Goal: Answer question/provide support: Share knowledge or assist other users

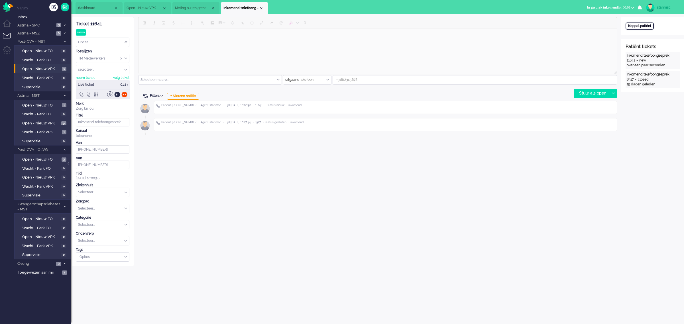
click at [642, 27] on div "Koppel patiënt" at bounding box center [640, 26] width 28 height 7
type input "[PHONE_NUMBER]"
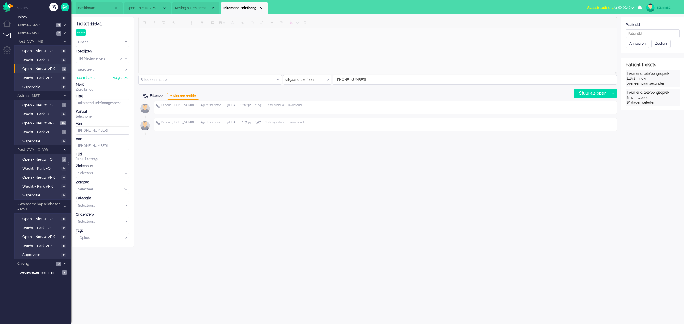
click at [616, 7] on span "Administratie tijd for 00:00:46" at bounding box center [608, 7] width 43 height 4
click at [606, 19] on label "Niet beschikbaar" at bounding box center [610, 19] width 45 height 5
click at [92, 78] on div "neem ticket" at bounding box center [85, 78] width 19 height 5
click at [640, 33] on input "text" at bounding box center [653, 33] width 54 height 9
click at [636, 33] on input "text" at bounding box center [653, 33] width 54 height 9
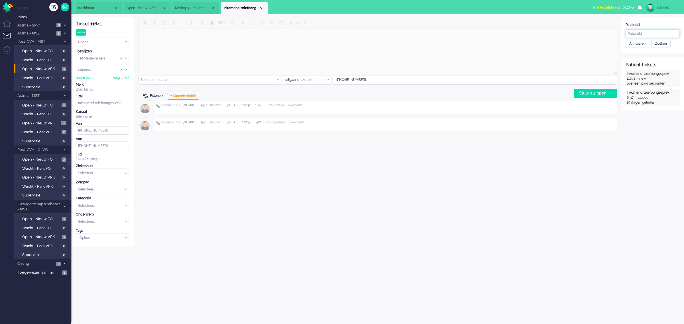
paste input "78f6f57a-11e9-47ba-8a71-b7a32898617d"
type input "78f6f57a-11e9-47ba-8a71-b7a32898617d"
click at [657, 43] on div "Zoeken" at bounding box center [660, 44] width 19 height 8
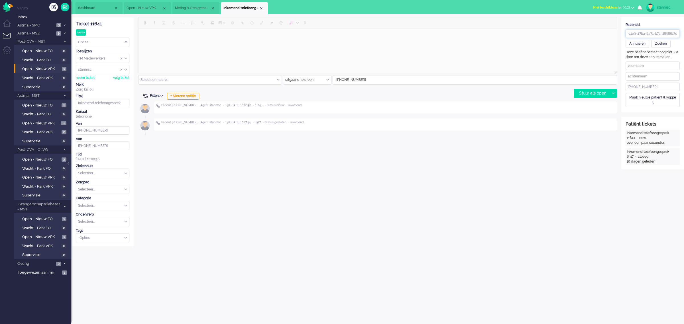
drag, startPoint x: 627, startPoint y: 33, endPoint x: 684, endPoint y: 34, distance: 56.5
click at [684, 34] on div "PatiëntId 78f6f57a-11e9-47ba-8a71-b7a32898617d Annuleren Zoeken" at bounding box center [652, 35] width 63 height 25
click at [639, 77] on input "text" at bounding box center [653, 76] width 54 height 9
click at [654, 78] on input "text" at bounding box center [653, 76] width 54 height 9
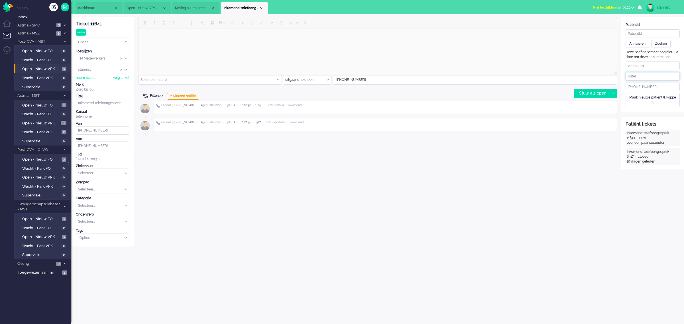
type input "büter"
click at [662, 44] on div "Zoeken" at bounding box center [660, 44] width 19 height 8
click at [638, 42] on div "Annuleren" at bounding box center [638, 44] width 24 height 8
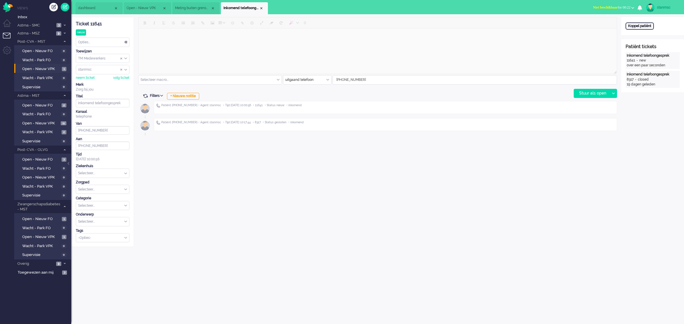
click at [645, 26] on div "Koppel patiënt" at bounding box center [640, 26] width 28 height 7
click at [640, 33] on input "text" at bounding box center [653, 33] width 54 height 9
click at [649, 36] on input "text" at bounding box center [653, 33] width 54 height 9
paste input "54f8c2be-118a-8656-1103-061b581f99cf"
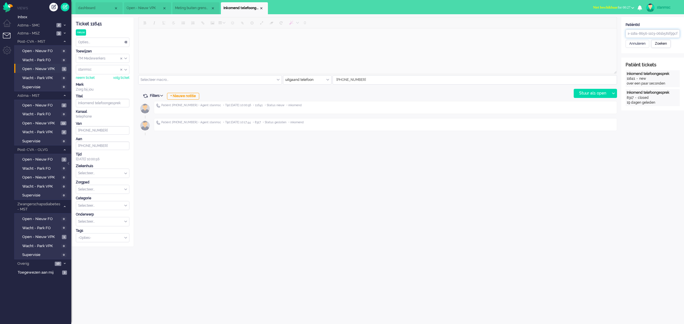
type input "54f8c2be-118a-8656-1103-061b581f99cf"
click at [660, 43] on div "Zoeken" at bounding box center [660, 44] width 19 height 8
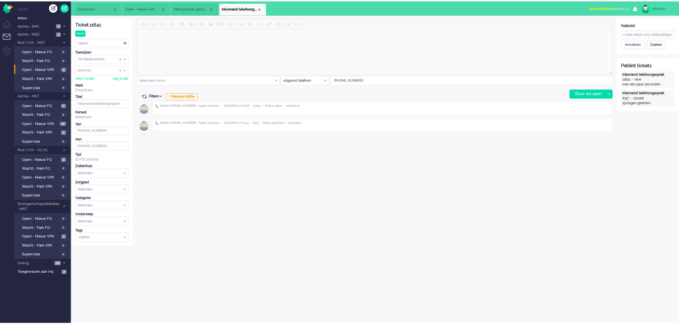
scroll to position [0, 0]
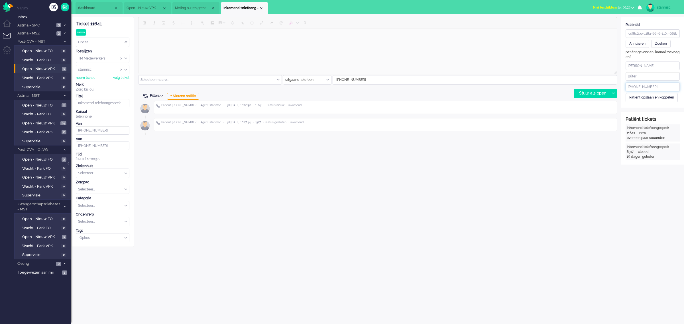
drag, startPoint x: 656, startPoint y: 86, endPoint x: 613, endPoint y: 87, distance: 42.5
click at [613, 87] on div "ticket info editor timeline Ticket 11641 nieuw Kijkend Opties... Zet Status Ope…" at bounding box center [377, 132] width 613 height 230
paste input "651603424"
type input "[PHONE_NUMBER]"
click at [641, 96] on div "Patiënt opslaan en koppelen" at bounding box center [652, 97] width 52 height 9
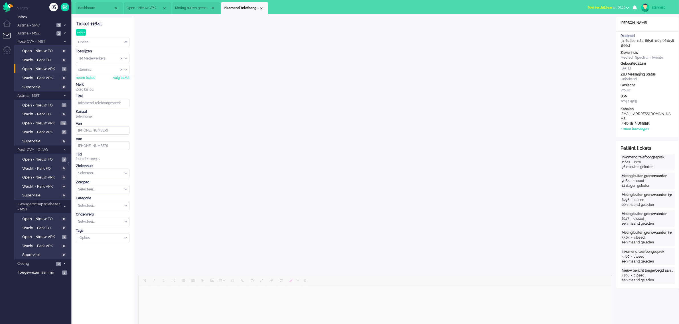
click at [102, 173] on input "text" at bounding box center [102, 173] width 53 height 9
click at [103, 187] on span "Medisch Spectrum Twente" at bounding box center [100, 187] width 42 height 5
click at [124, 190] on div "Selecteer..." at bounding box center [102, 189] width 53 height 9
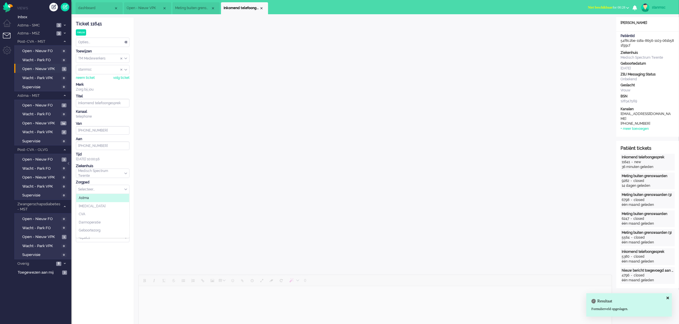
click at [97, 200] on li "Astma" at bounding box center [102, 198] width 53 height 8
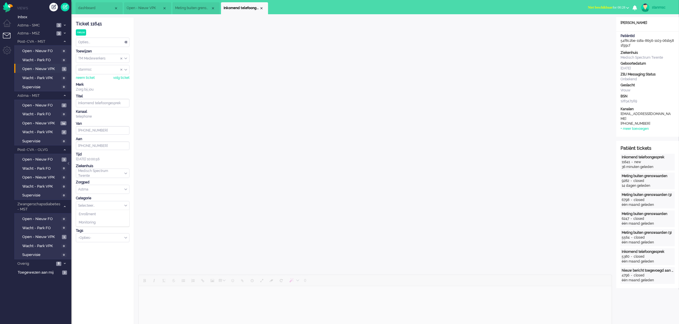
click at [124, 205] on div "Selecteer..." at bounding box center [102, 206] width 53 height 9
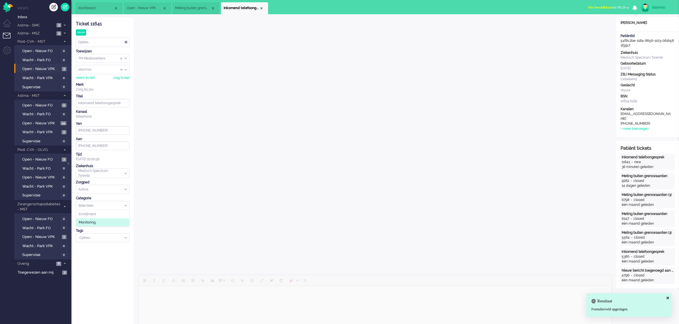
click at [100, 222] on li "Monitoring" at bounding box center [102, 223] width 53 height 8
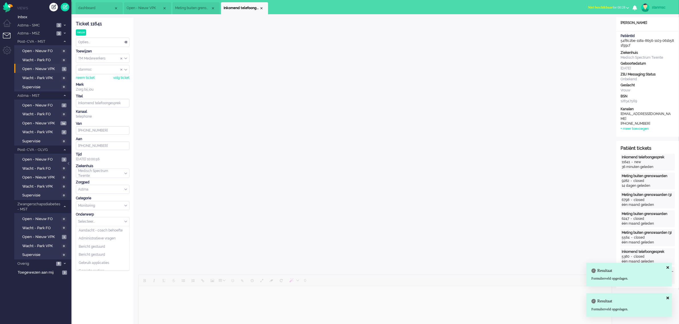
click at [126, 222] on div "Selecteer..." at bounding box center [102, 222] width 53 height 9
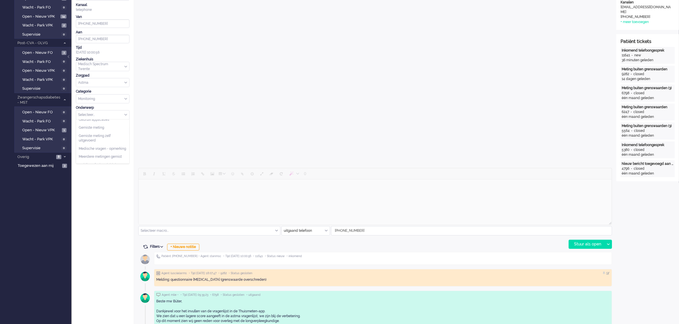
scroll to position [0, 0]
click at [105, 124] on span "Aandacht - coach behoefte" at bounding box center [101, 123] width 44 height 5
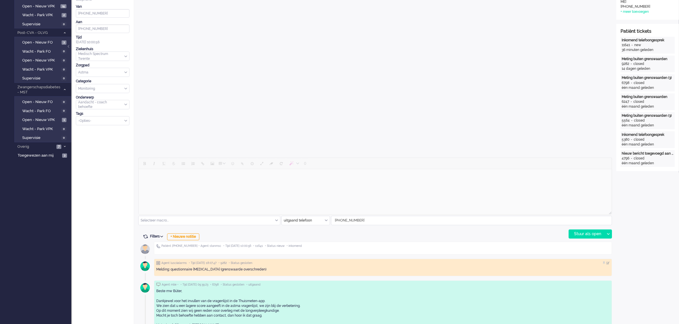
scroll to position [143, 0]
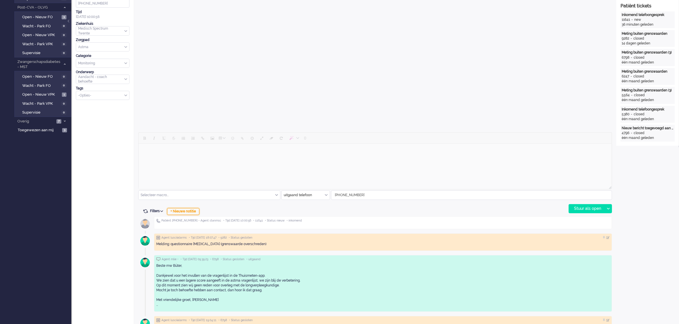
click at [178, 211] on div "+ Nieuwe notitie" at bounding box center [183, 211] width 32 height 7
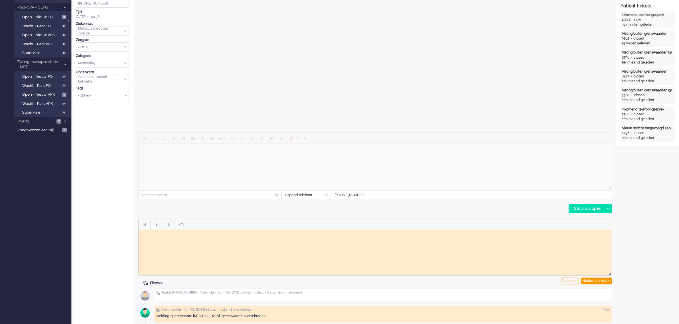
scroll to position [0, 0]
click at [176, 238] on html at bounding box center [374, 234] width 473 height 9
click at [590, 281] on div "Notitie aanmaken" at bounding box center [596, 281] width 31 height 7
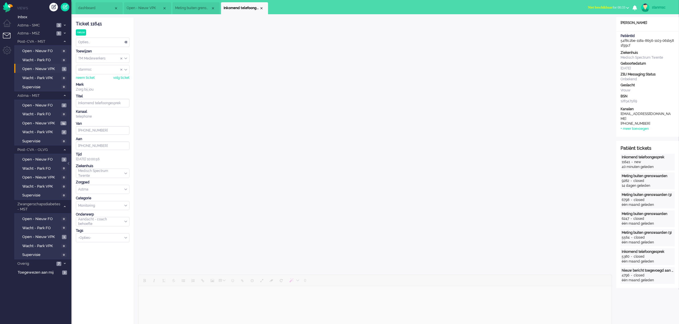
click at [601, 7] on span "Niet beschikbaar" at bounding box center [600, 7] width 25 height 4
click at [597, 25] on label "Online" at bounding box center [605, 25] width 45 height 5
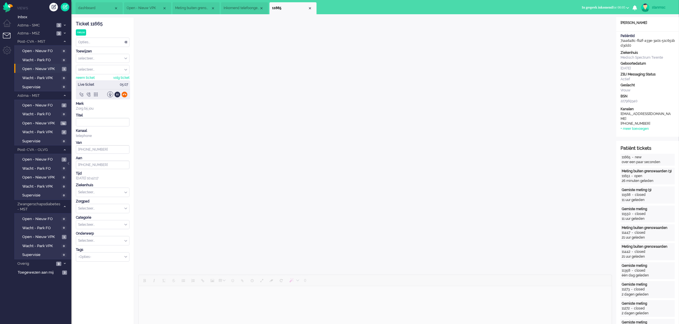
click at [124, 96] on div at bounding box center [124, 95] width 6 height 6
type input "[PHONE_NUMBER]"
click at [97, 70] on input "Assign User" at bounding box center [102, 69] width 53 height 9
type input "isa"
click at [90, 77] on span "isawmsc" at bounding box center [86, 78] width 14 height 5
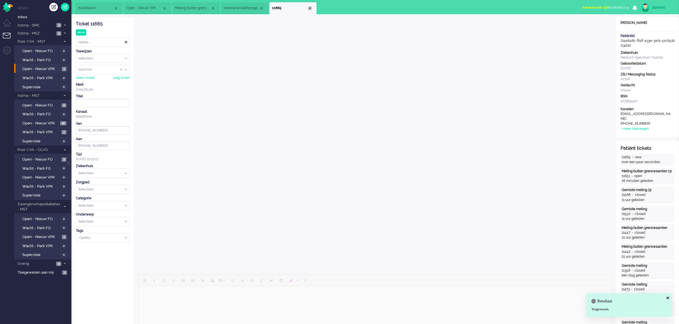
click at [310, 9] on div "Close tab" at bounding box center [310, 8] width 5 height 5
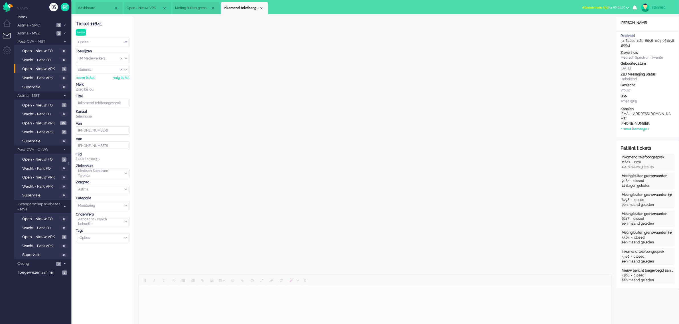
click at [96, 42] on div "Opties..." at bounding box center [102, 42] width 53 height 9
click at [99, 82] on li "Opgelost" at bounding box center [102, 83] width 53 height 8
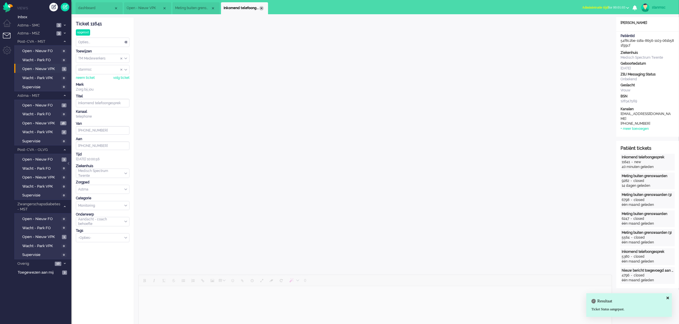
click at [261, 7] on div "Close tab" at bounding box center [261, 8] width 5 height 5
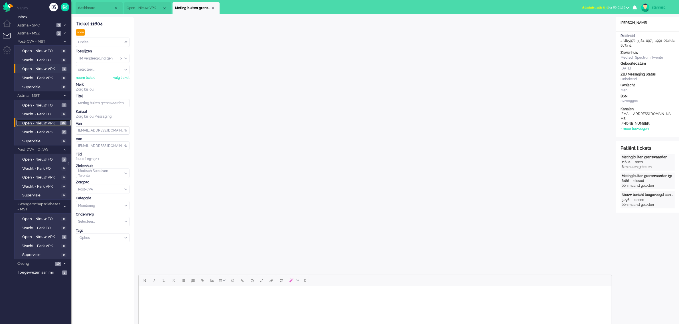
click at [50, 122] on span "Open - Nieuw VPK" at bounding box center [40, 123] width 36 height 5
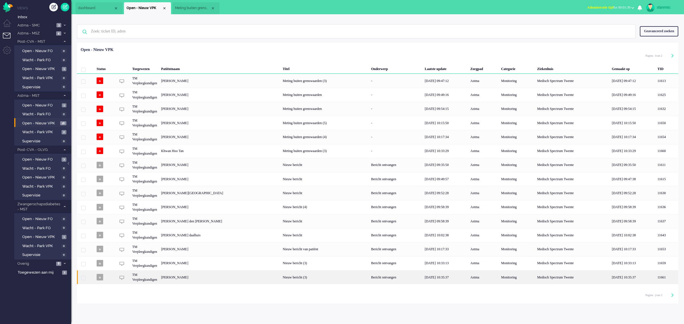
click at [201, 278] on div "[PERSON_NAME]" at bounding box center [220, 278] width 122 height 14
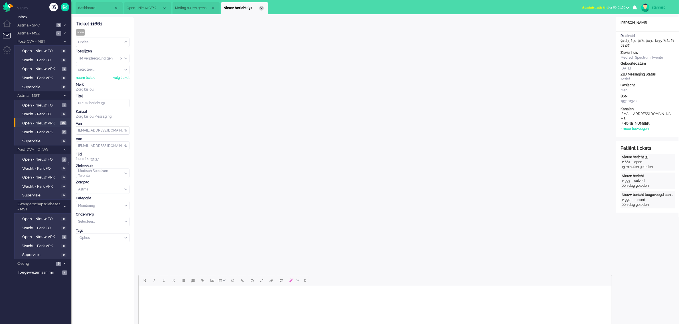
click at [262, 8] on div "Close tab" at bounding box center [261, 8] width 5 height 5
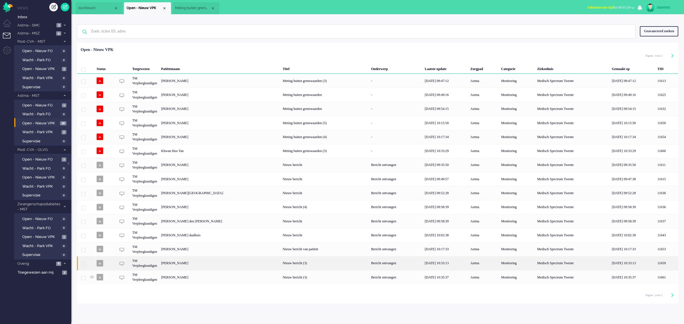
click at [205, 264] on div "[PERSON_NAME]" at bounding box center [220, 264] width 122 height 14
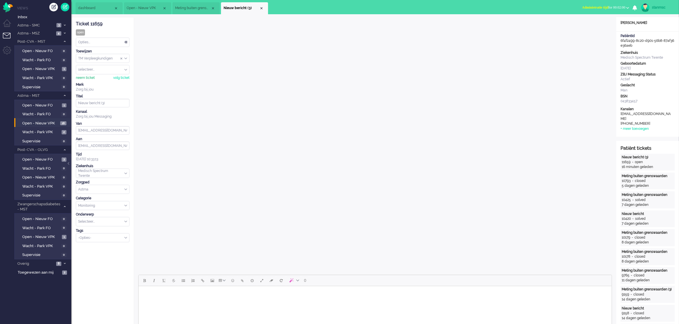
click at [91, 79] on div "neem ticket" at bounding box center [85, 78] width 19 height 5
click at [96, 41] on div "Opties..." at bounding box center [102, 42] width 53 height 9
click at [94, 80] on li "Opgelost" at bounding box center [102, 83] width 53 height 8
click at [261, 7] on div "Close tab" at bounding box center [261, 8] width 5 height 5
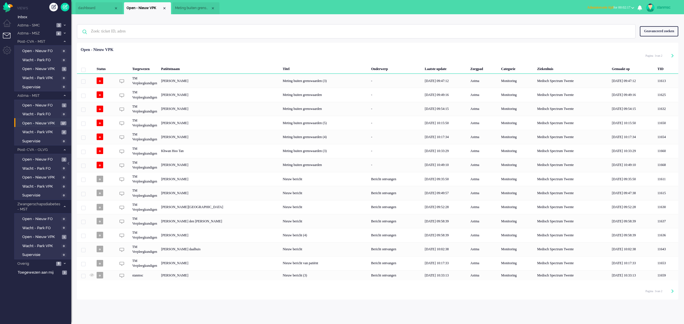
click at [633, 7] on b "button" at bounding box center [632, 8] width 3 height 2
click at [594, 25] on label "Online" at bounding box center [610, 25] width 45 height 5
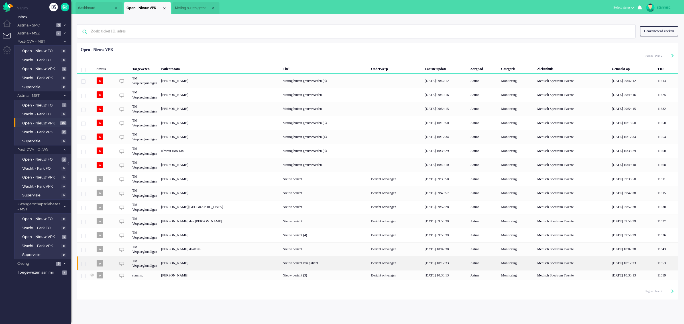
click at [197, 265] on div "[PERSON_NAME]" at bounding box center [220, 264] width 122 height 14
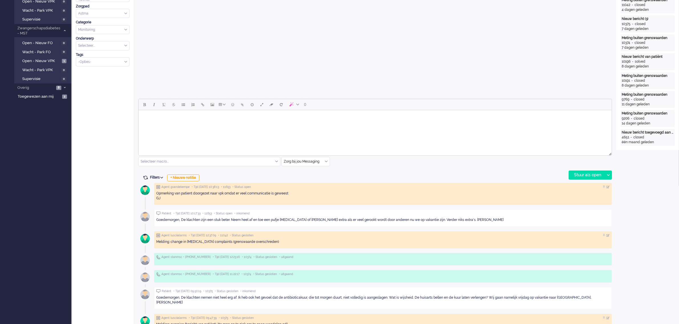
scroll to position [178, 0]
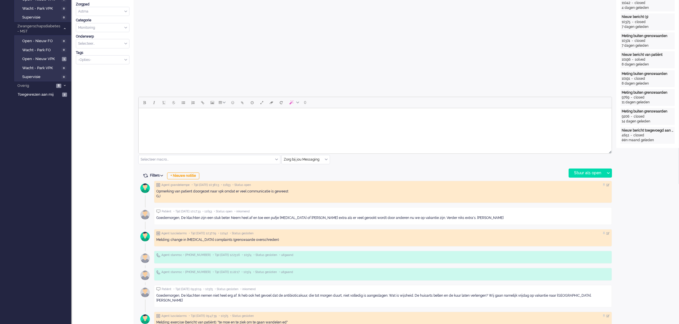
click at [194, 120] on body "Rich Text Area. Press ALT-0 for help." at bounding box center [375, 116] width 468 height 10
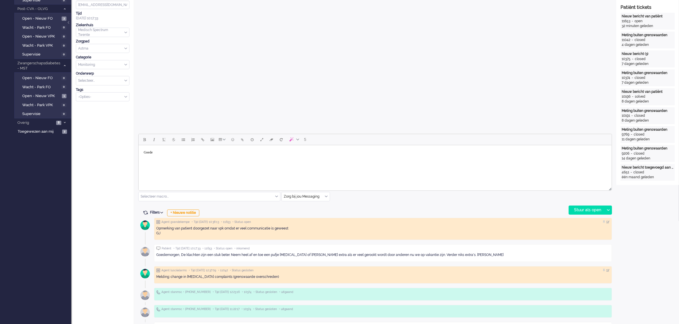
scroll to position [0, 0]
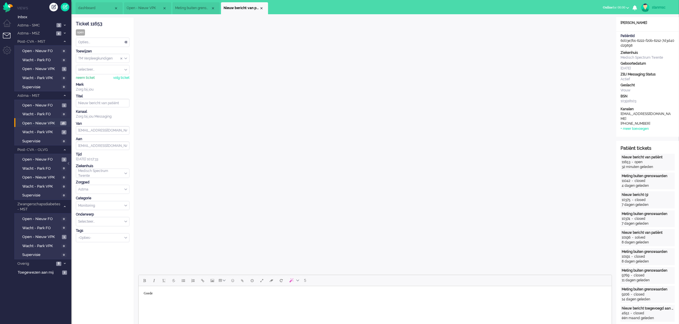
click at [88, 78] on div "neem ticket" at bounding box center [85, 78] width 19 height 5
click at [184, 295] on body "Goede" at bounding box center [375, 294] width 468 height 10
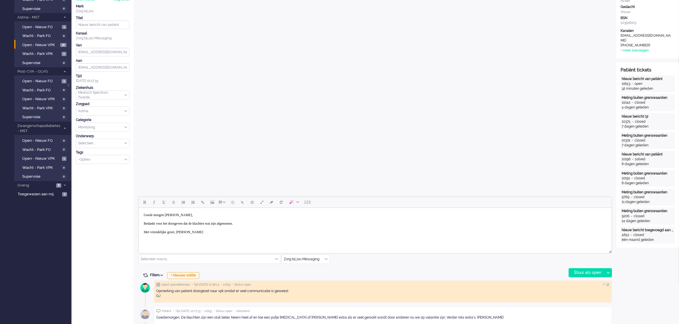
scroll to position [107, 0]
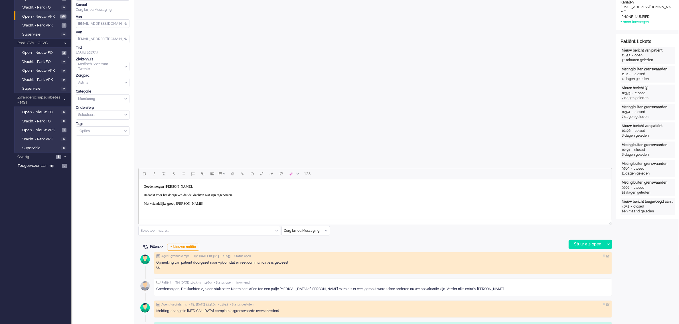
click at [198, 187] on body "Goede morgen [PERSON_NAME], Bedankt voor het doorgeven dat de klachten wat zijn…" at bounding box center [375, 195] width 468 height 27
click at [589, 244] on div "Stuur als open" at bounding box center [587, 244] width 36 height 9
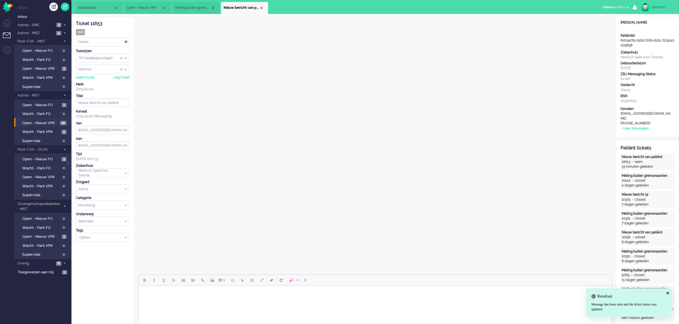
scroll to position [0, 0]
click at [94, 42] on div "Opties..." at bounding box center [102, 42] width 53 height 9
click at [92, 82] on span "Opgelost" at bounding box center [86, 82] width 14 height 5
click at [262, 9] on div "Close tab" at bounding box center [261, 8] width 5 height 5
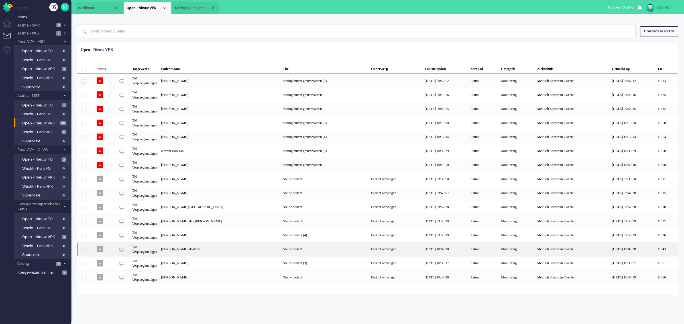
click at [197, 246] on div "[PERSON_NAME] daalhuis" at bounding box center [220, 250] width 122 height 14
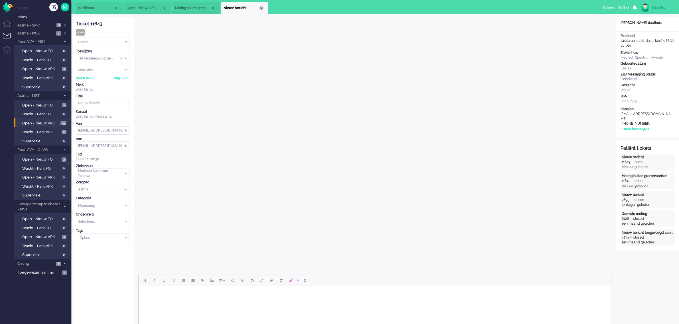
click at [260, 8] on div "Close tab" at bounding box center [261, 8] width 5 height 5
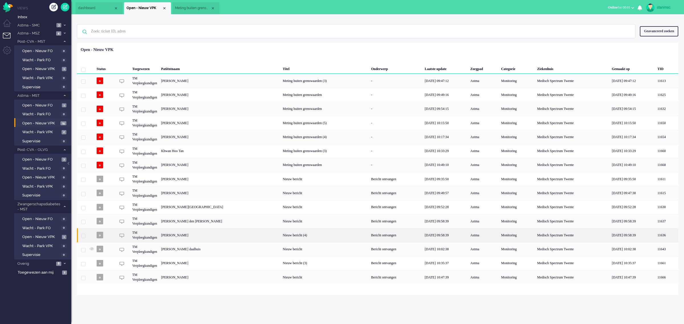
click at [188, 235] on div "[PERSON_NAME]" at bounding box center [220, 235] width 122 height 14
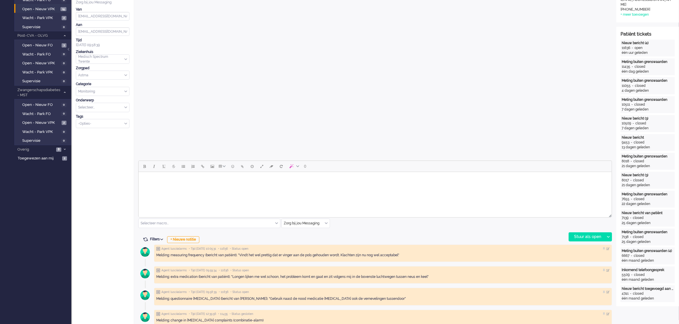
scroll to position [143, 0]
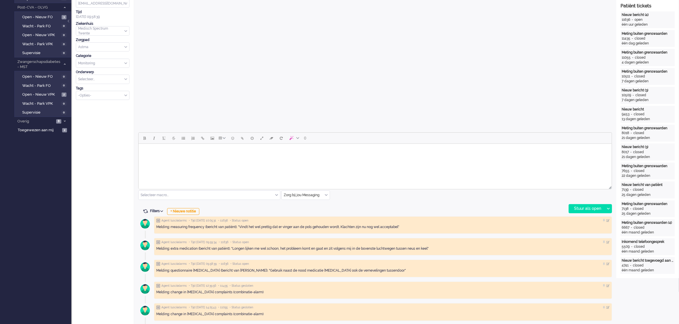
click at [379, 159] on html at bounding box center [374, 151] width 473 height 15
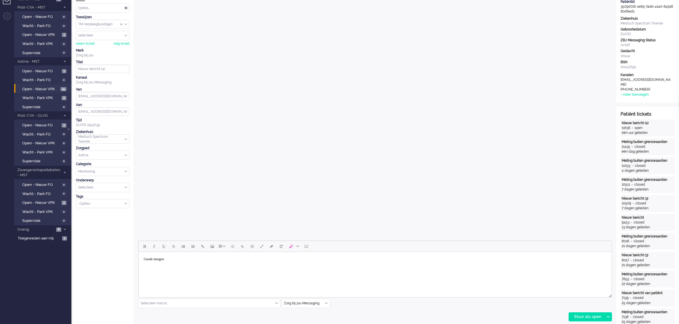
scroll to position [0, 0]
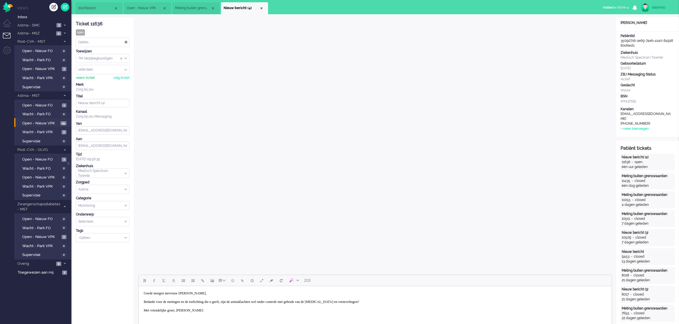
click at [86, 78] on div "neem ticket" at bounding box center [85, 78] width 19 height 5
click at [106, 43] on div "Opties..." at bounding box center [102, 42] width 53 height 9
click at [95, 82] on li "Opgelost" at bounding box center [102, 83] width 53 height 8
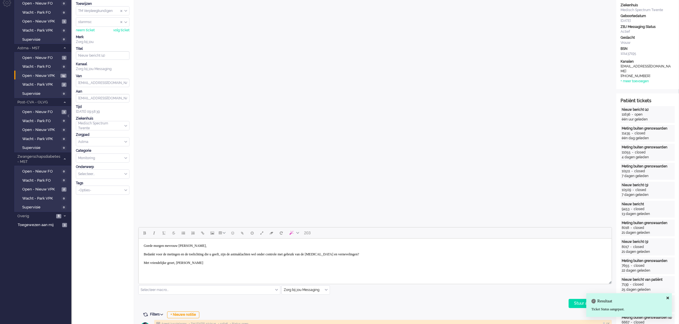
scroll to position [107, 0]
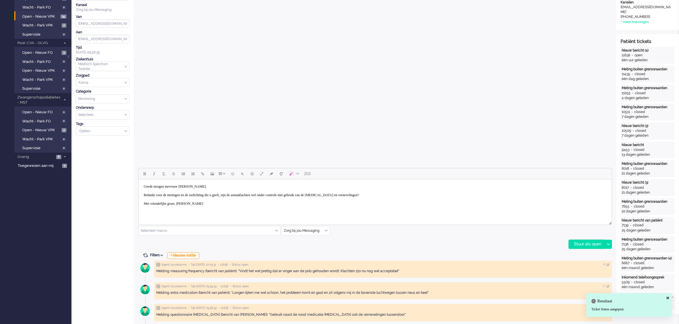
click at [585, 244] on div "Stuur als open" at bounding box center [587, 244] width 36 height 9
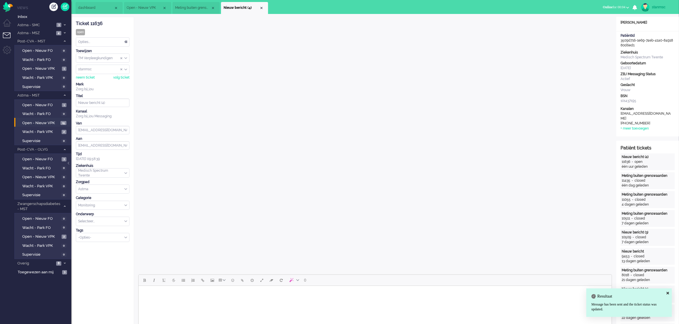
scroll to position [0, 0]
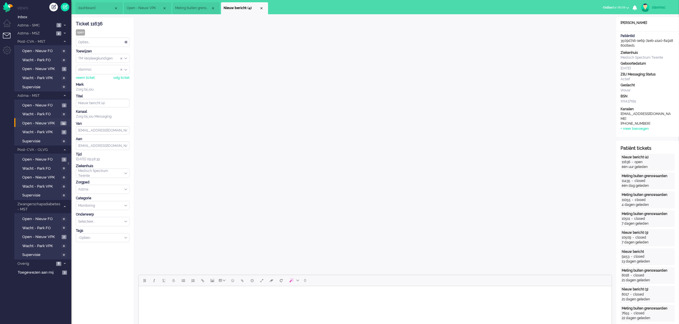
click at [94, 44] on div "Opties..." at bounding box center [102, 42] width 53 height 9
click at [89, 83] on span "Opgelost" at bounding box center [86, 82] width 14 height 5
click at [262, 8] on div "Close tab" at bounding box center [261, 8] width 5 height 5
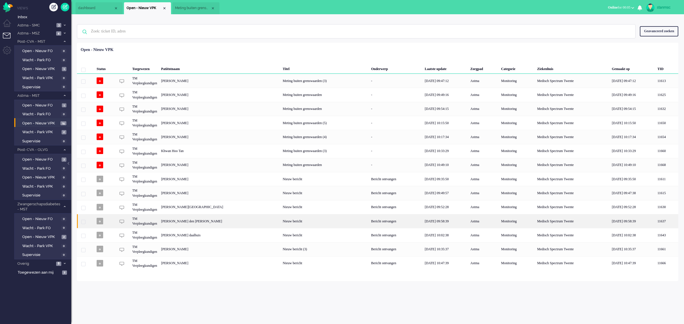
click at [194, 222] on div "[PERSON_NAME] den [PERSON_NAME]" at bounding box center [220, 221] width 122 height 14
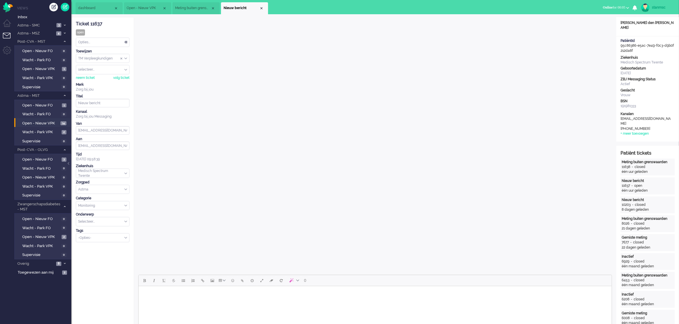
click at [143, 6] on span "Open - Nieuw VPK" at bounding box center [145, 8] width 36 height 5
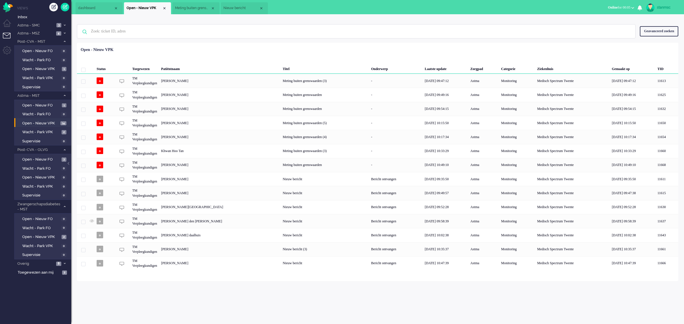
click at [234, 6] on span "Nieuw bericht" at bounding box center [241, 8] width 36 height 5
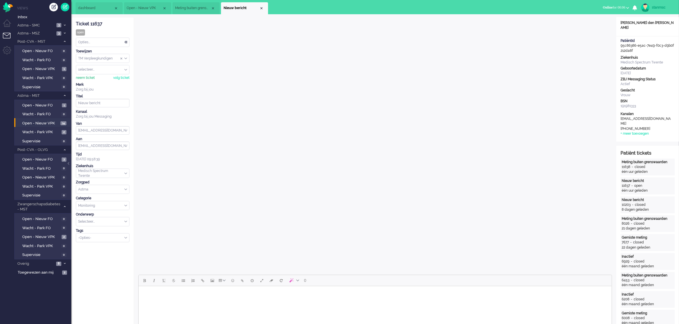
click at [88, 78] on div "neem ticket" at bounding box center [85, 78] width 19 height 5
click at [246, 298] on body "Rich Text Area. Press ALT-0 for help." at bounding box center [375, 294] width 468 height 10
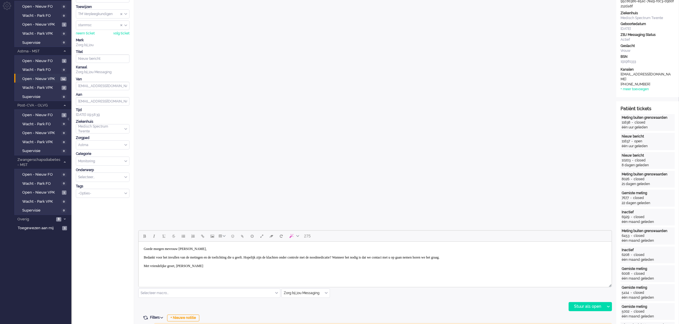
scroll to position [107, 0]
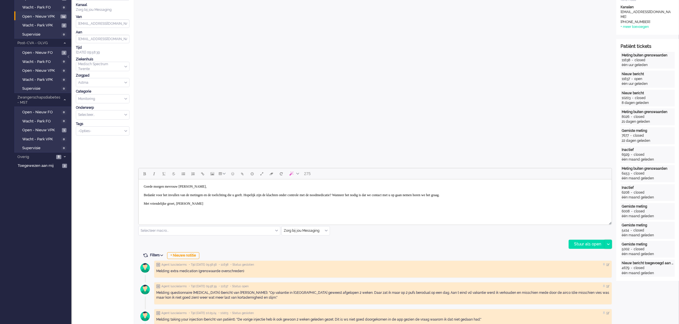
click at [608, 241] on div at bounding box center [607, 244] width 7 height 9
click at [594, 269] on div "Stuur als opgelost" at bounding box center [592, 270] width 47 height 6
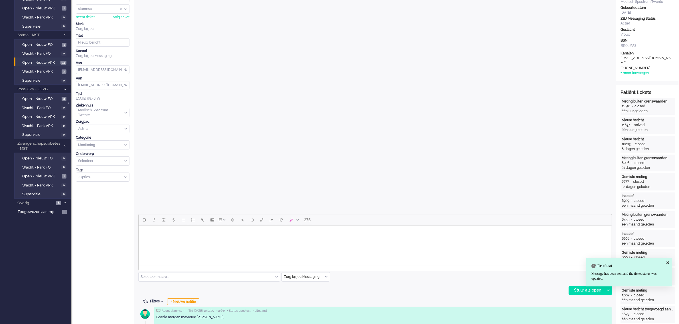
scroll to position [0, 0]
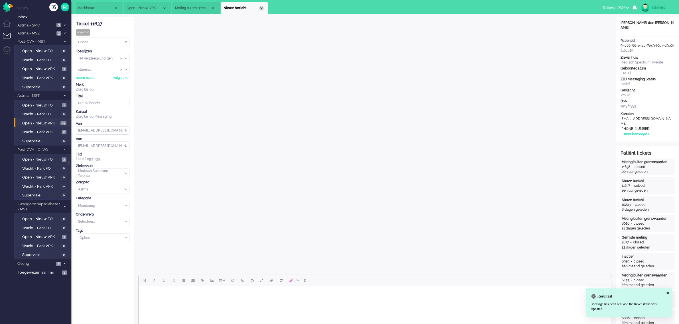
click at [261, 8] on div "Close tab" at bounding box center [261, 8] width 5 height 5
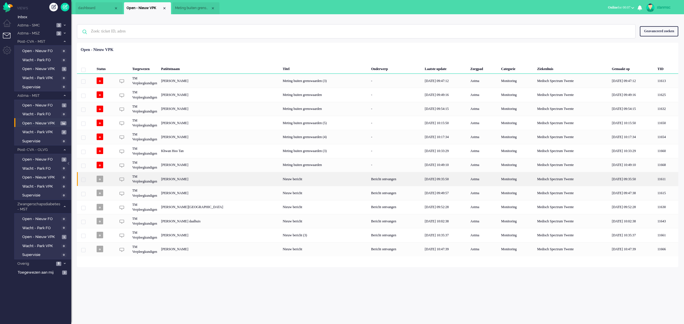
click at [187, 178] on div "[PERSON_NAME]" at bounding box center [220, 179] width 122 height 14
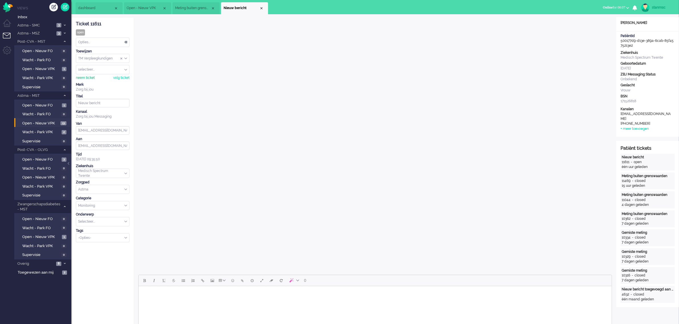
click at [83, 77] on div "neem ticket" at bounding box center [85, 78] width 19 height 5
click at [196, 298] on body "Rich Text Area. Press ALT-0 for help." at bounding box center [375, 294] width 468 height 10
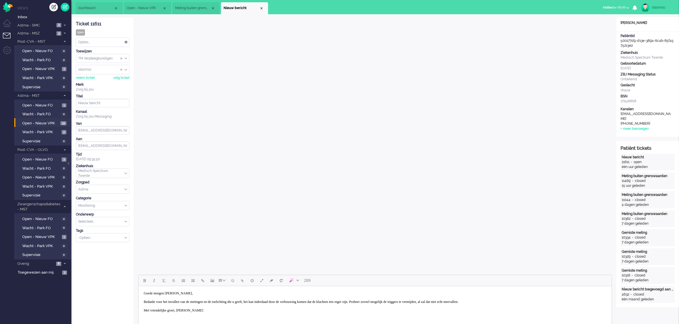
scroll to position [143, 0]
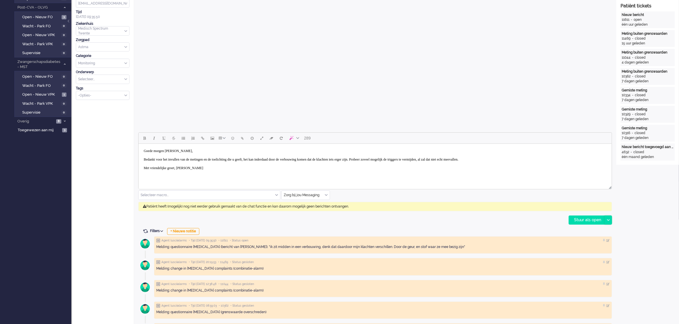
click at [609, 221] on icon at bounding box center [608, 221] width 3 height 2
click at [594, 246] on div "Stuur als opgelost" at bounding box center [592, 246] width 47 height 6
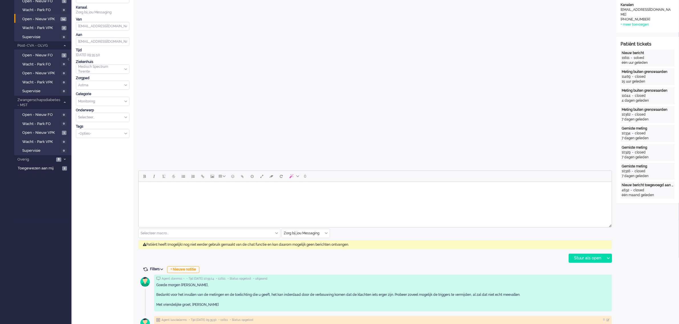
scroll to position [107, 0]
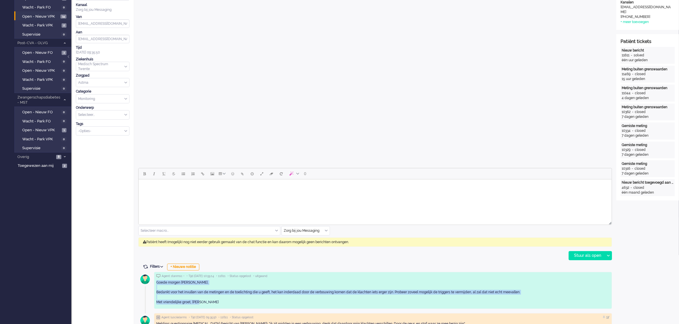
drag, startPoint x: 200, startPoint y: 303, endPoint x: 156, endPoint y: 281, distance: 48.3
click at [156, 281] on div "Goede morgen [PERSON_NAME], Bedankt voor het invullen van de metingen en de toe…" at bounding box center [382, 293] width 453 height 25
copy div "Goede morgen [PERSON_NAME], Bedankt voor het invullen van de metingen en de toe…"
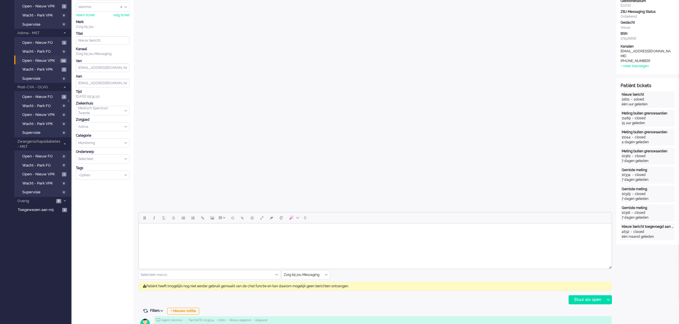
scroll to position [0, 0]
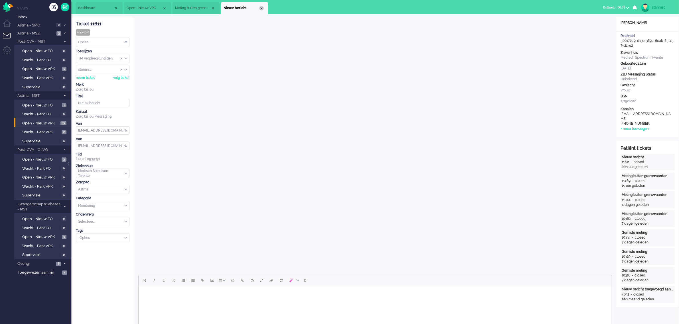
click at [260, 10] on div "Close tab" at bounding box center [261, 8] width 5 height 5
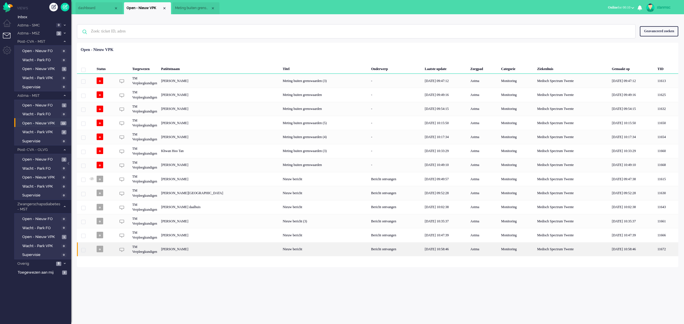
click at [207, 249] on div "[PERSON_NAME]" at bounding box center [220, 250] width 122 height 14
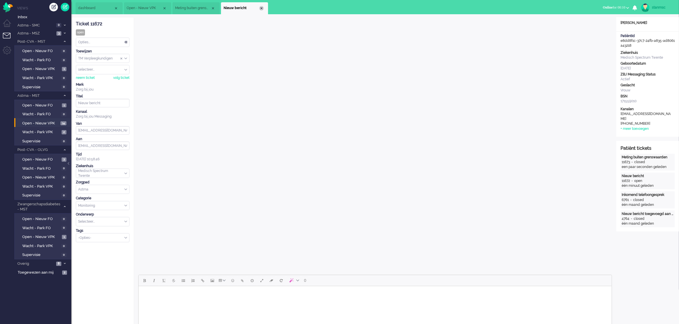
click at [262, 7] on div "Close tab" at bounding box center [261, 8] width 5 height 5
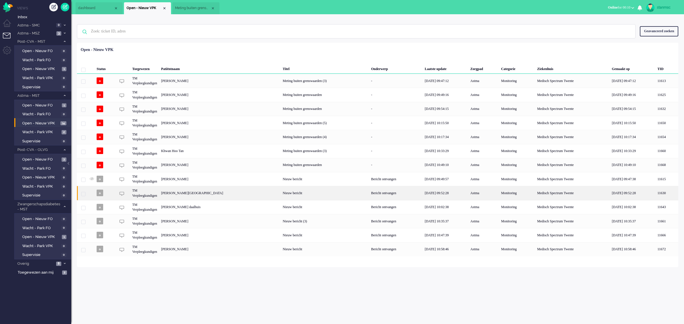
click at [184, 193] on div "[PERSON_NAME][GEOGRAPHIC_DATA]" at bounding box center [220, 193] width 122 height 14
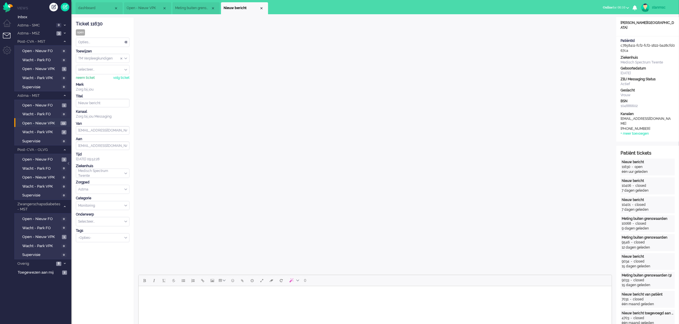
click at [91, 76] on div "neem ticket" at bounding box center [85, 78] width 19 height 5
click at [111, 43] on div "Opties..." at bounding box center [102, 42] width 53 height 9
click at [93, 40] on div "Opties..." at bounding box center [102, 42] width 53 height 9
click at [93, 83] on span "Opgelost" at bounding box center [86, 82] width 14 height 5
click at [262, 7] on div "Close tab" at bounding box center [261, 8] width 5 height 5
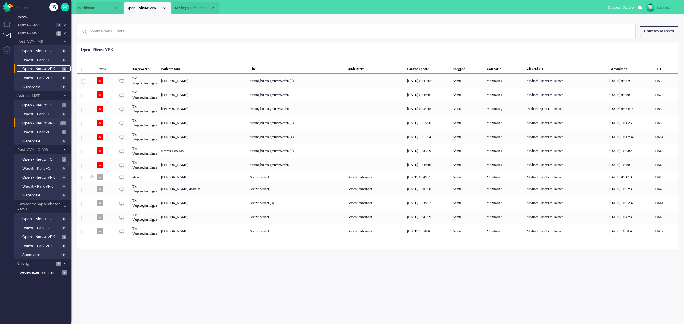
click at [40, 69] on span "Open - Nieuw VPK" at bounding box center [41, 68] width 38 height 5
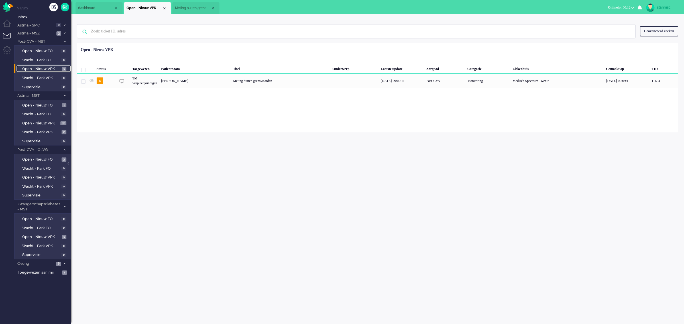
click at [200, 9] on span "Meting buiten grenswaarden" at bounding box center [193, 8] width 36 height 5
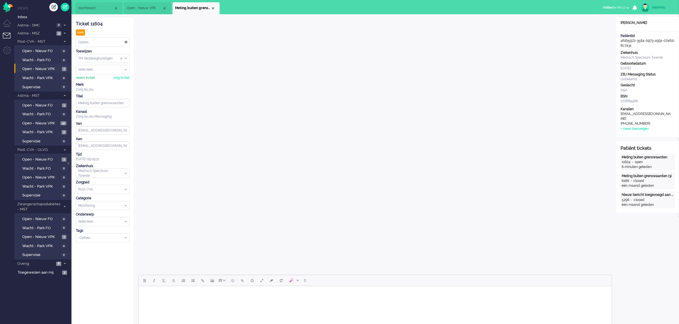
click at [88, 79] on div "neem ticket" at bounding box center [85, 78] width 19 height 5
click at [212, 9] on div "Close tab" at bounding box center [213, 8] width 5 height 5
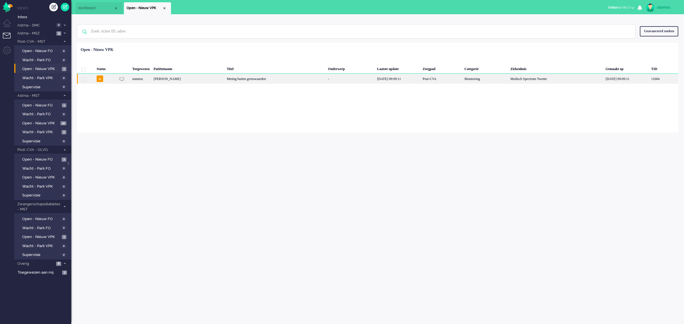
click at [205, 80] on div "[PERSON_NAME]" at bounding box center [188, 79] width 73 height 10
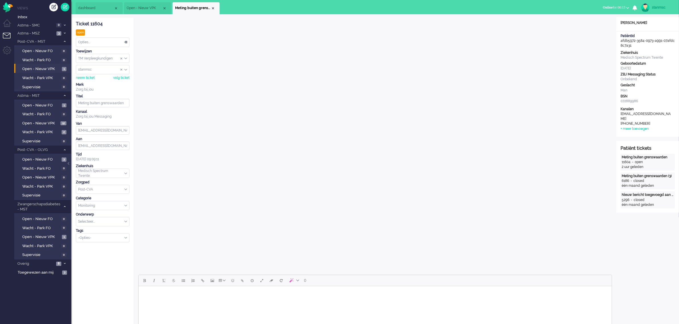
click at [100, 43] on div "Opties..." at bounding box center [102, 42] width 53 height 9
click at [98, 84] on li "Opgelost" at bounding box center [102, 83] width 53 height 8
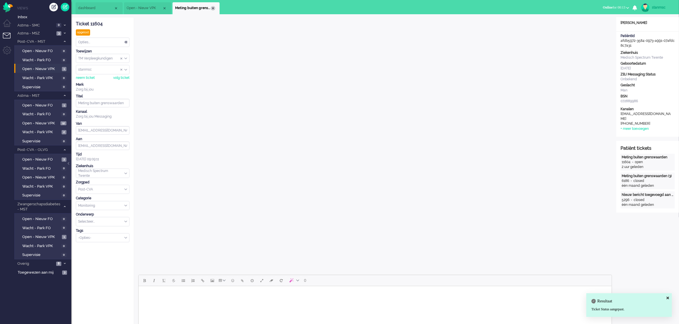
click at [211, 8] on div "Close tab" at bounding box center [213, 8] width 5 height 5
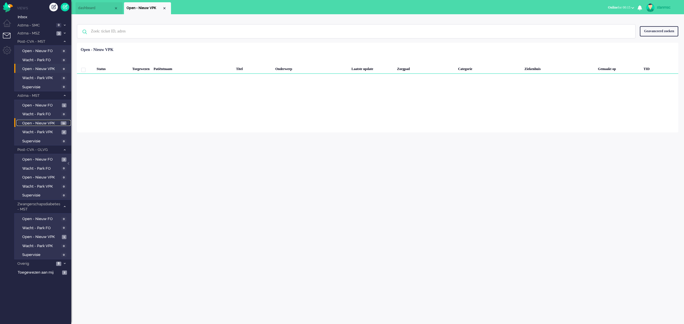
click at [45, 123] on span "Open - Nieuw VPK" at bounding box center [40, 123] width 37 height 5
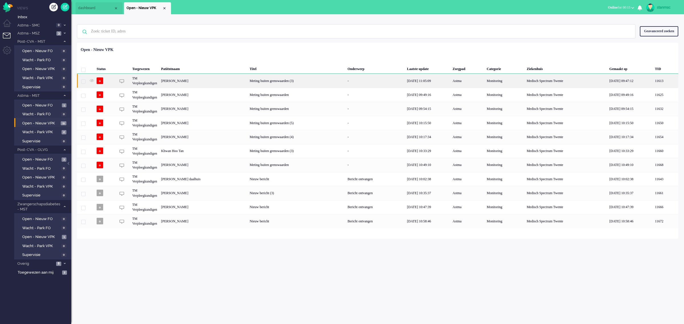
click at [210, 83] on div "[PERSON_NAME]" at bounding box center [203, 81] width 89 height 14
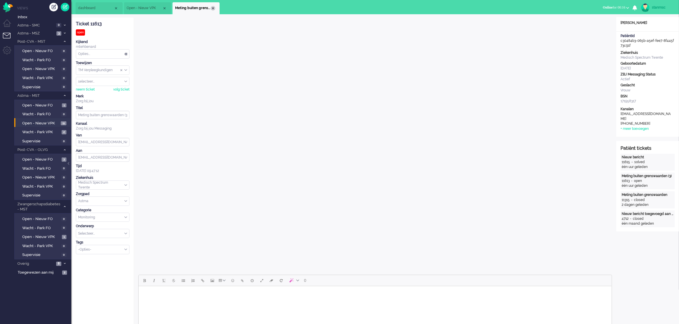
click at [213, 9] on div "Close tab" at bounding box center [213, 8] width 5 height 5
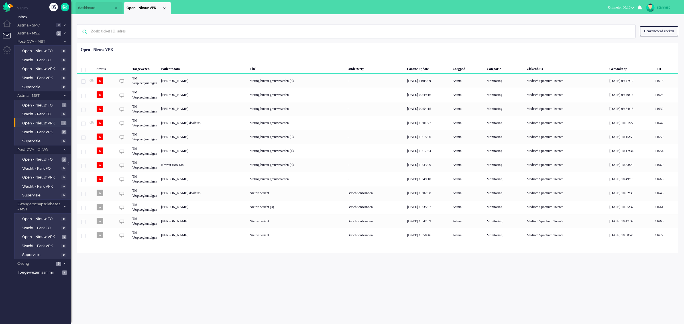
click at [653, 9] on img at bounding box center [650, 7] width 9 height 9
click at [656, 37] on link "Instellingen" at bounding box center [661, 39] width 39 height 6
select select "nl"
select select "nl_NL"
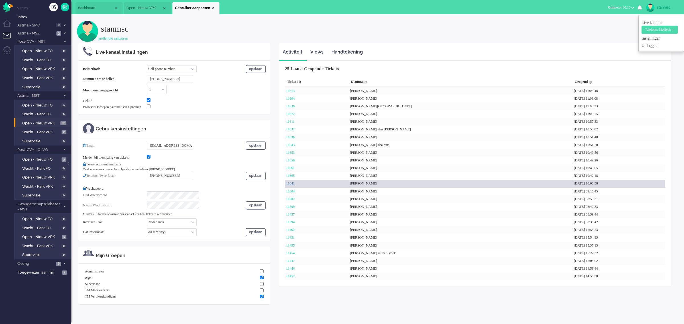
click at [294, 183] on link "11641" at bounding box center [290, 184] width 9 height 4
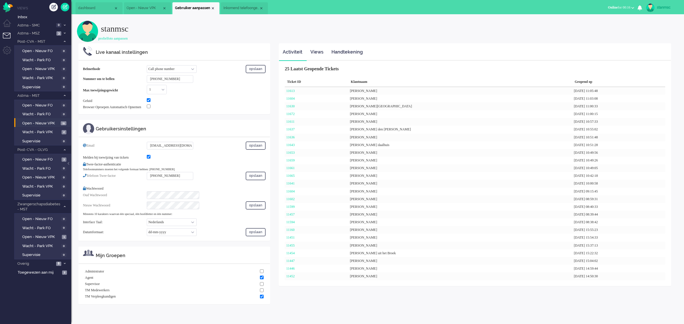
click at [237, 8] on span "Inkomend telefoongesprek" at bounding box center [241, 8] width 36 height 5
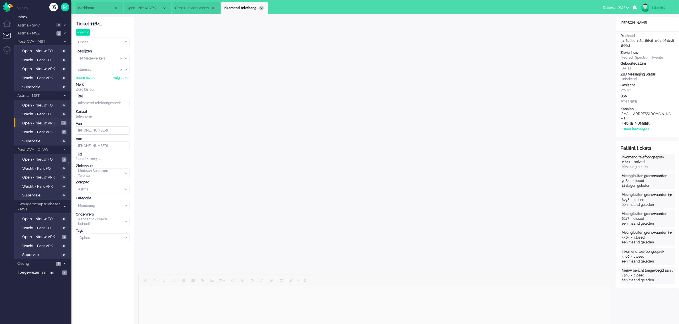
click at [261, 9] on div "Close tab" at bounding box center [261, 8] width 5 height 5
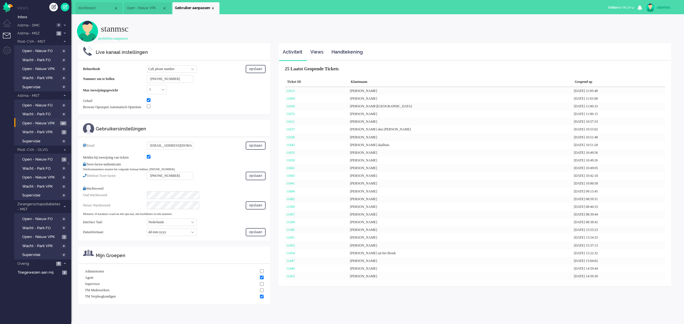
click at [621, 6] on span "Online for 00:24" at bounding box center [619, 7] width 23 height 4
click at [611, 19] on label "Niet beschikbaar" at bounding box center [610, 19] width 45 height 5
click at [602, 9] on button "Niet beschikbaar for 00:05" at bounding box center [614, 7] width 48 height 8
click at [600, 26] on label "Online" at bounding box center [610, 25] width 45 height 5
click at [212, 9] on div "Close tab" at bounding box center [213, 8] width 5 height 5
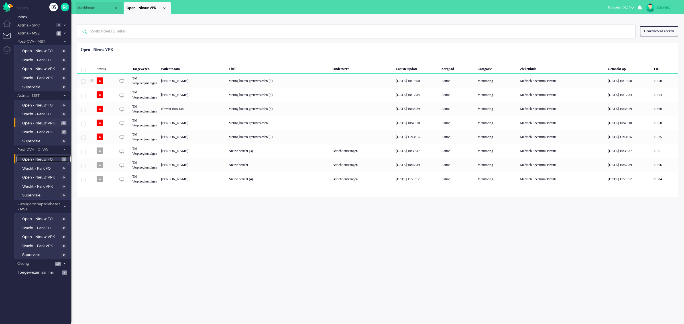
click at [43, 160] on span "Open - Nieuw FO" at bounding box center [41, 159] width 38 height 5
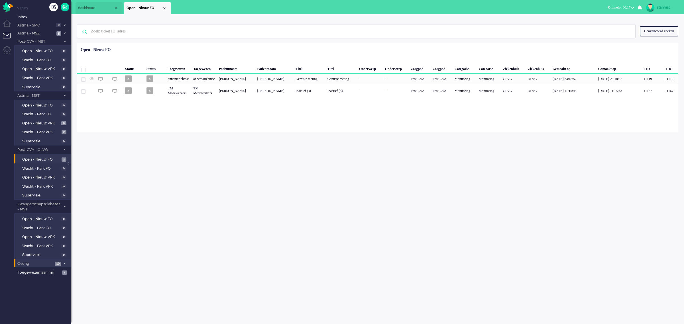
click at [40, 262] on span "Overig" at bounding box center [35, 263] width 36 height 5
click at [44, 289] on span "Telefonie" at bounding box center [41, 291] width 38 height 5
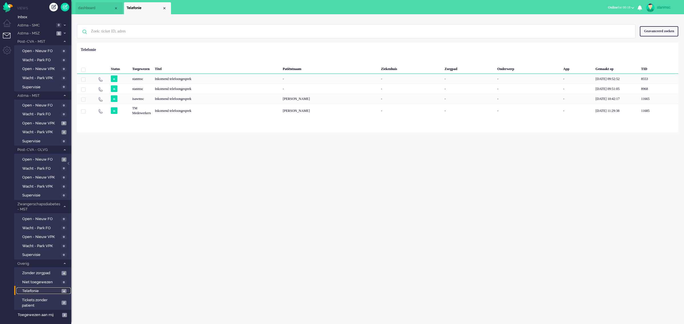
click at [97, 7] on span "dashboard" at bounding box center [96, 8] width 36 height 5
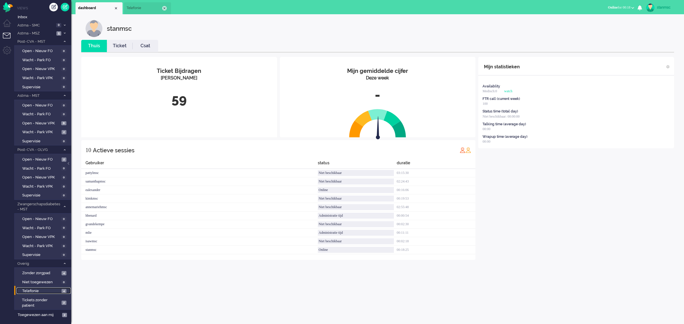
click at [165, 8] on div "Close tab" at bounding box center [164, 8] width 5 height 5
click at [45, 122] on span "Open - Nieuw VPK" at bounding box center [41, 123] width 38 height 5
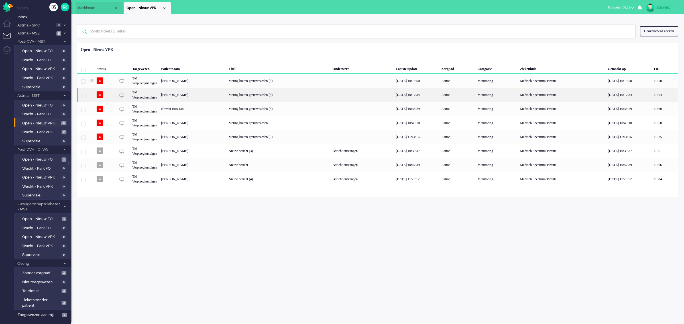
click at [183, 95] on div "[PERSON_NAME]" at bounding box center [193, 95] width 68 height 14
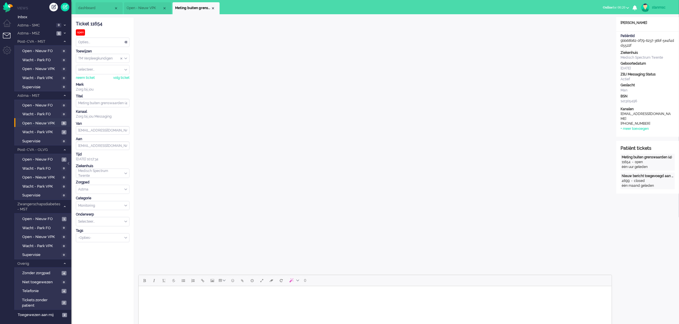
click at [289, 300] on html at bounding box center [374, 293] width 473 height 15
click at [88, 77] on div "neem ticket" at bounding box center [85, 78] width 19 height 5
click at [230, 301] on html at bounding box center [374, 293] width 473 height 15
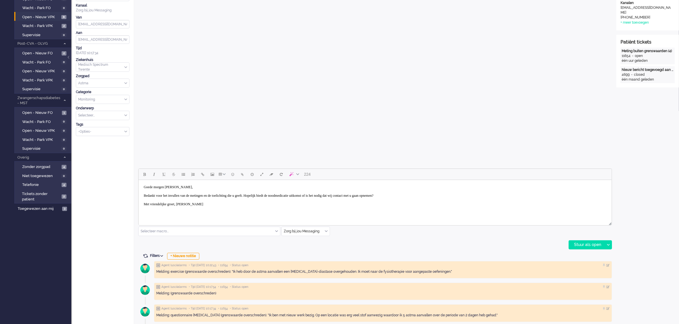
scroll to position [107, 0]
click at [609, 245] on div at bounding box center [607, 244] width 7 height 9
click at [592, 270] on div "Stuur als opgelost" at bounding box center [592, 270] width 47 height 6
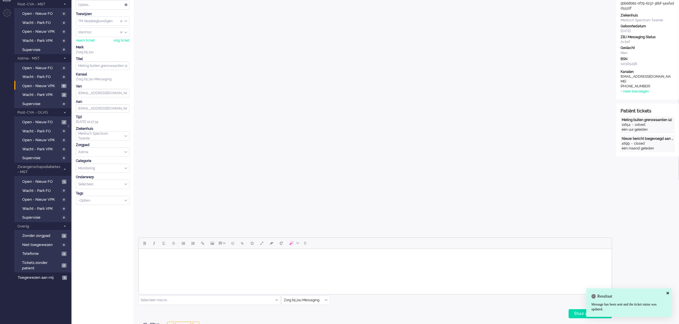
scroll to position [0, 0]
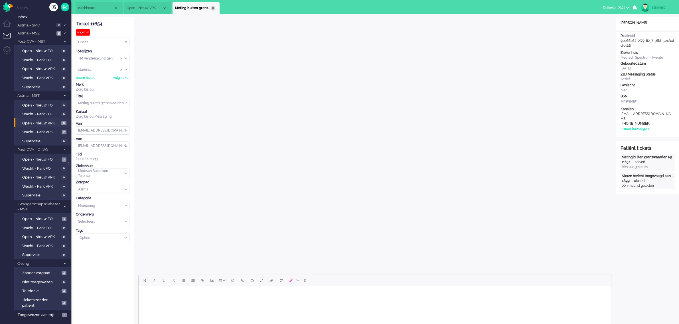
click at [214, 7] on div "Close tab" at bounding box center [213, 8] width 5 height 5
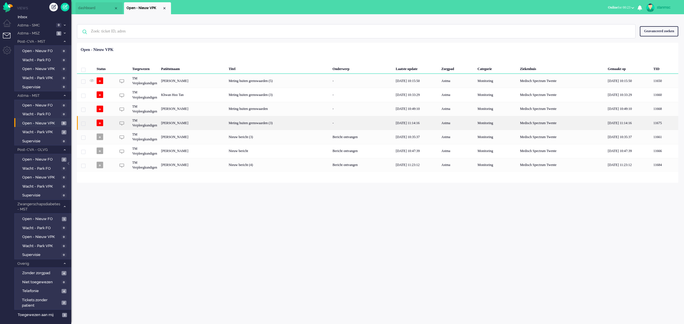
click at [183, 121] on div "[PERSON_NAME]" at bounding box center [193, 123] width 68 height 14
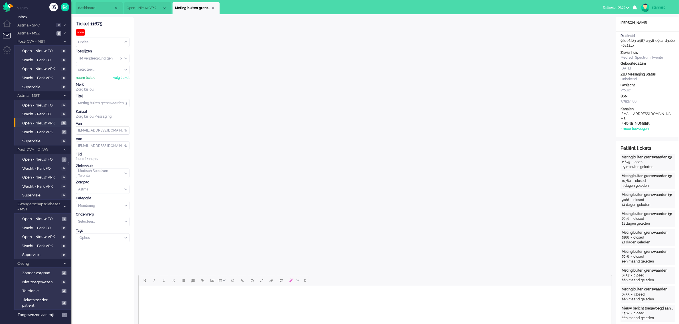
click at [89, 77] on div "neem ticket" at bounding box center [85, 78] width 19 height 5
click at [120, 69] on span "Assign User" at bounding box center [121, 70] width 2 height 4
click at [213, 8] on div "Close tab" at bounding box center [213, 8] width 5 height 5
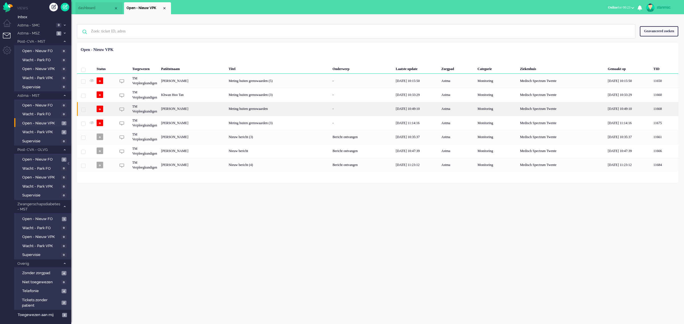
click at [194, 108] on div "[PERSON_NAME]" at bounding box center [193, 109] width 68 height 14
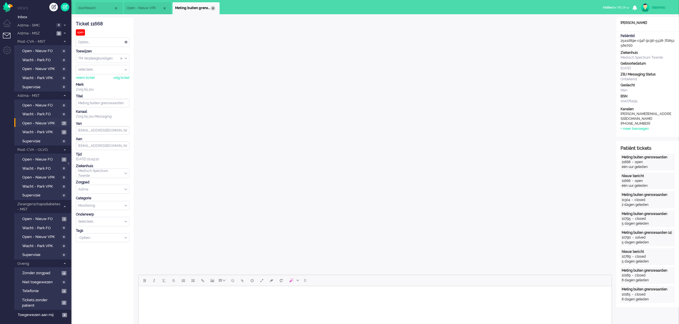
click at [212, 8] on div "Close tab" at bounding box center [213, 8] width 5 height 5
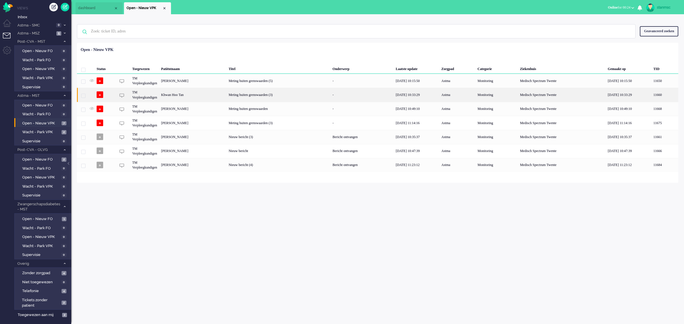
click at [188, 95] on div "Khwan Hoo Tan" at bounding box center [193, 95] width 68 height 14
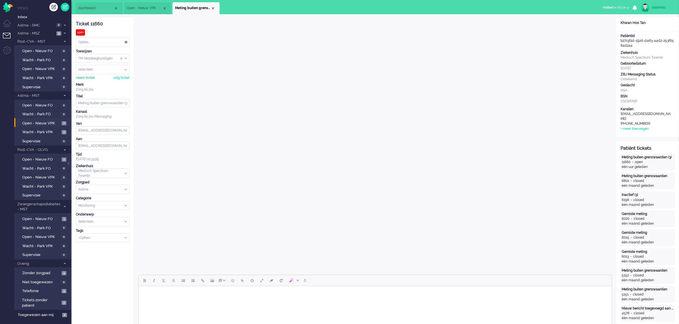
click at [89, 76] on div "neem ticket" at bounding box center [85, 78] width 19 height 5
click at [99, 42] on div "Opties..." at bounding box center [102, 42] width 53 height 9
click at [99, 82] on li "Opgelost" at bounding box center [102, 83] width 53 height 8
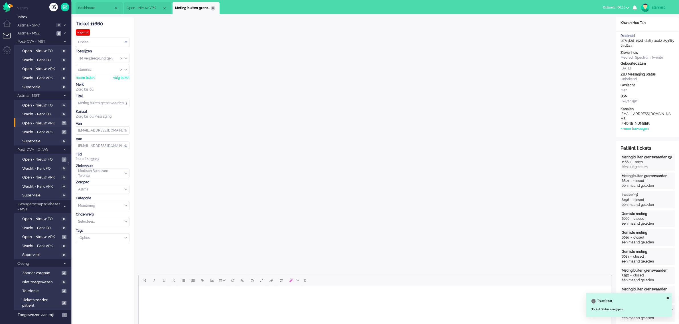
click at [213, 9] on div "Close tab" at bounding box center [213, 8] width 5 height 5
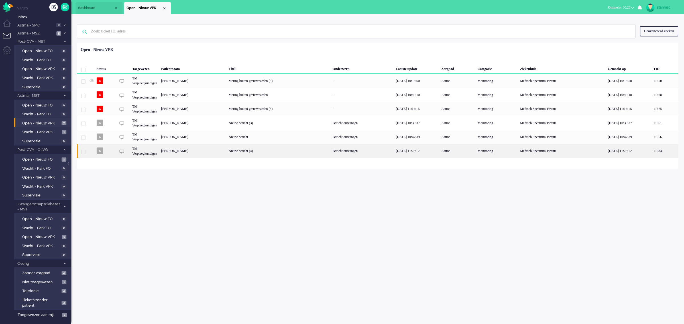
click at [202, 161] on div "Loading... Status Toegewezen Patiëntnaam Titel Onderwerp Laatste update Zorgpad…" at bounding box center [378, 106] width 602 height 126
click at [204, 151] on div "[PERSON_NAME]" at bounding box center [193, 151] width 68 height 14
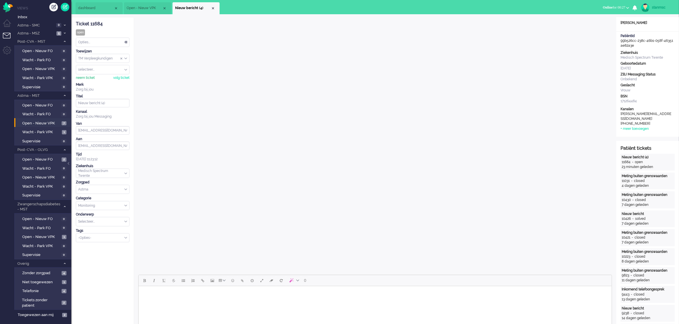
click at [89, 78] on div "neem ticket" at bounding box center [85, 78] width 19 height 5
click at [92, 41] on div "Opties..." at bounding box center [102, 42] width 53 height 9
click at [92, 79] on li "Opgelost" at bounding box center [102, 83] width 53 height 8
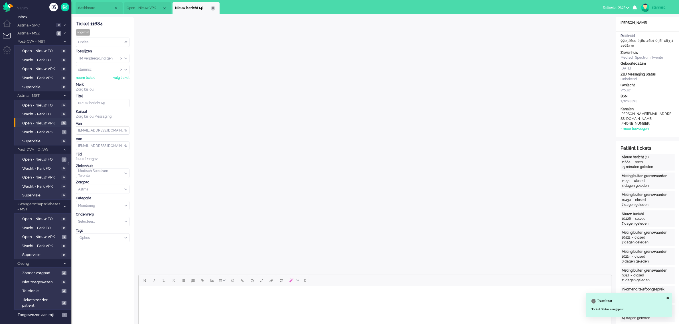
click at [213, 8] on div "Close tab" at bounding box center [213, 8] width 5 height 5
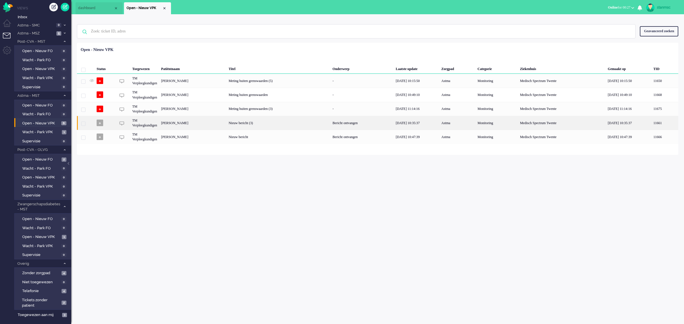
click at [198, 123] on div "[PERSON_NAME]" at bounding box center [193, 123] width 68 height 14
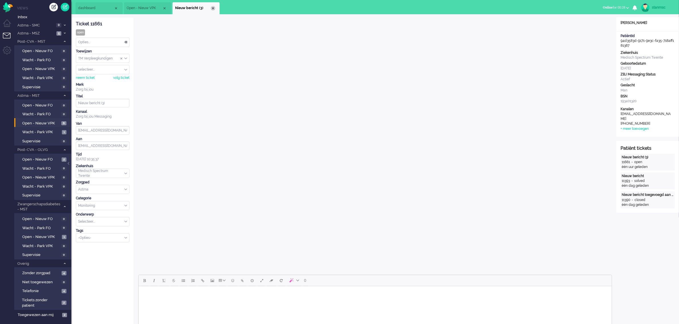
click at [214, 7] on div "Close tab" at bounding box center [213, 8] width 5 height 5
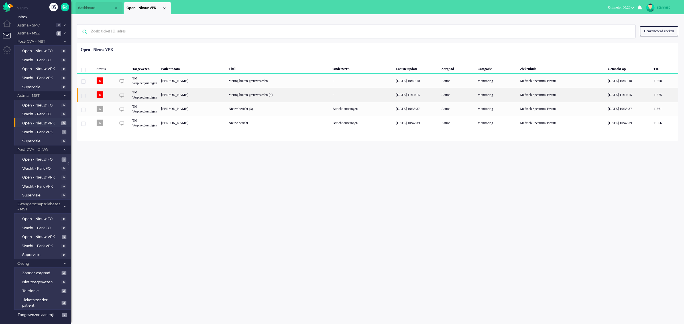
click at [184, 95] on div "[PERSON_NAME]" at bounding box center [193, 95] width 68 height 14
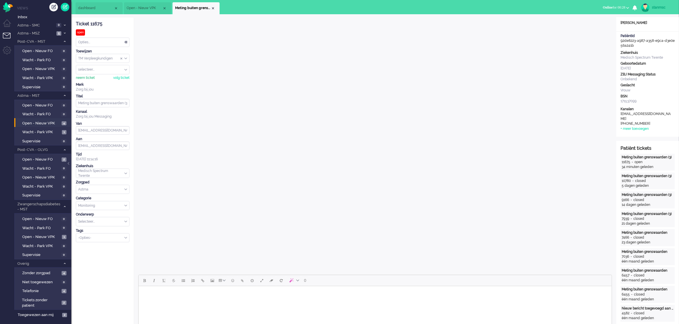
click at [88, 78] on div "neem ticket" at bounding box center [85, 78] width 19 height 5
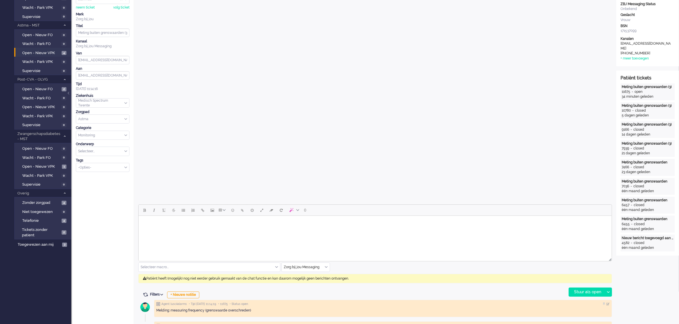
scroll to position [71, 0]
click at [309, 268] on input "text" at bounding box center [306, 266] width 48 height 9
click at [306, 283] on span "uitgaand telefoon" at bounding box center [298, 283] width 28 height 5
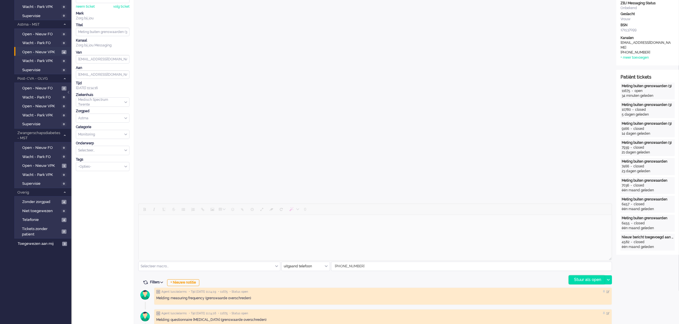
click at [585, 280] on div "Stuur als open" at bounding box center [587, 280] width 36 height 9
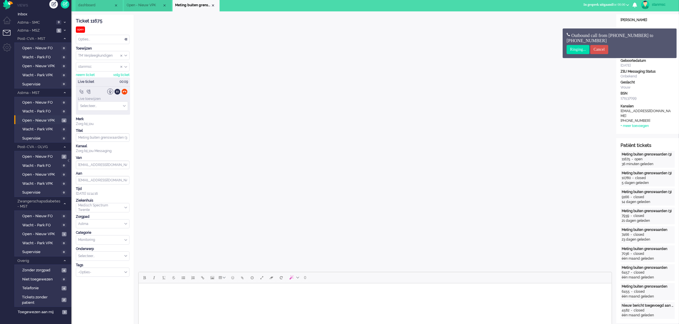
scroll to position [0, 0]
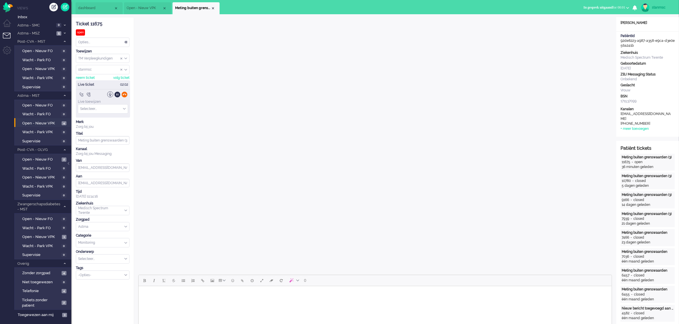
click at [124, 95] on div at bounding box center [124, 95] width 6 height 6
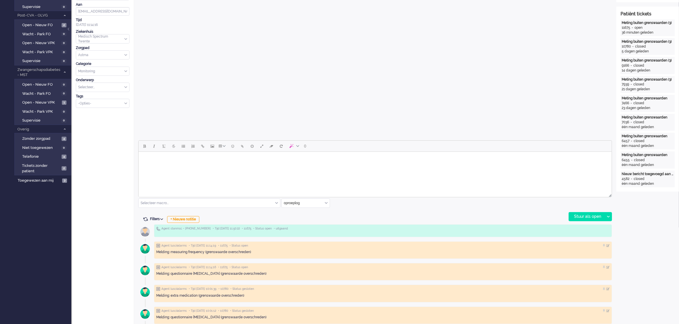
scroll to position [143, 0]
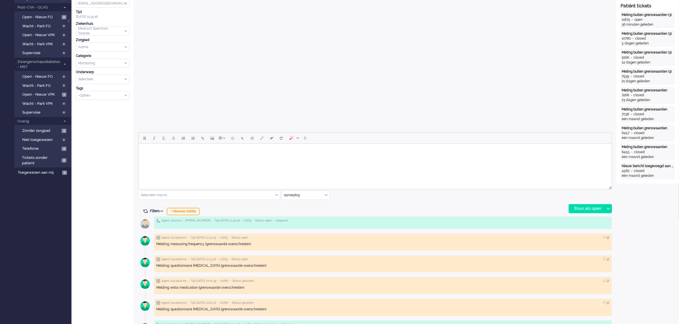
click at [190, 212] on div "+ Nieuwe notitie" at bounding box center [183, 211] width 32 height 7
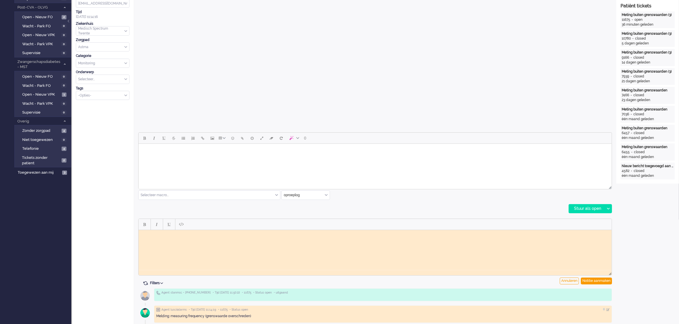
scroll to position [0, 0]
click at [192, 235] on body "Rich Text Area. Press ALT-0 for help." at bounding box center [375, 234] width 468 height 4
drag, startPoint x: 568, startPoint y: 279, endPoint x: 561, endPoint y: 276, distance: 7.4
click at [568, 279] on div "Annuleren" at bounding box center [569, 281] width 19 height 7
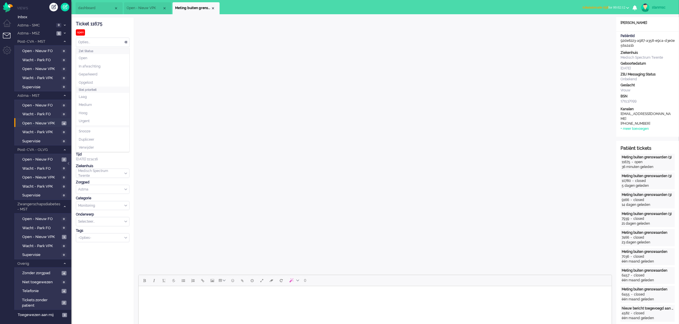
click at [102, 43] on div "Opties..." at bounding box center [102, 42] width 53 height 9
click at [99, 80] on li "Opgelost" at bounding box center [102, 83] width 53 height 8
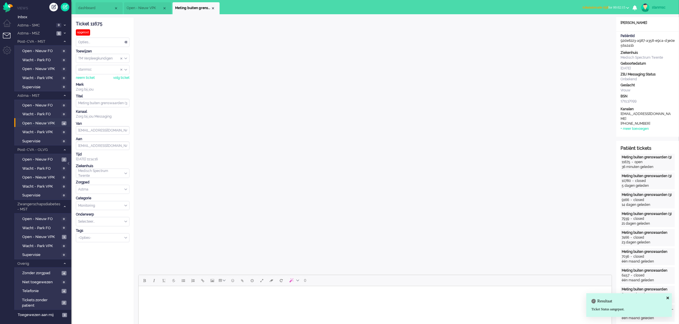
click at [620, 5] on span "Administratie tijd for 00:02:15" at bounding box center [603, 7] width 43 height 4
click at [602, 26] on label "Online" at bounding box center [605, 25] width 45 height 5
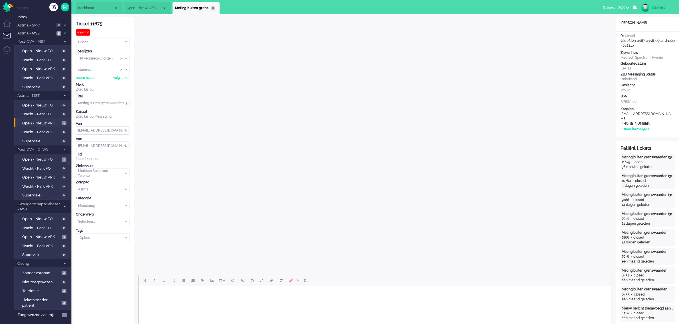
click at [214, 7] on div "Close tab" at bounding box center [213, 8] width 5 height 5
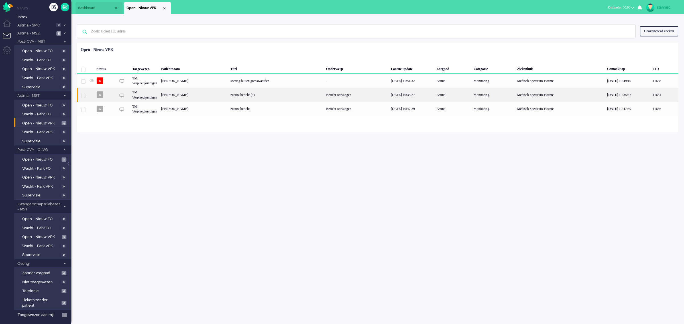
click at [195, 96] on div "[PERSON_NAME]" at bounding box center [193, 95] width 69 height 14
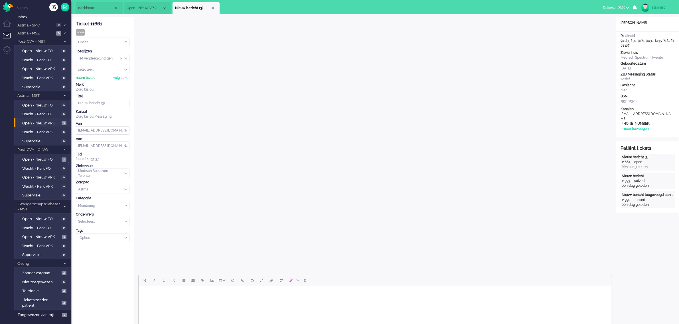
click at [89, 78] on div "neem ticket" at bounding box center [85, 78] width 19 height 5
click at [149, 7] on span "Open - Nieuw VPK" at bounding box center [145, 8] width 36 height 5
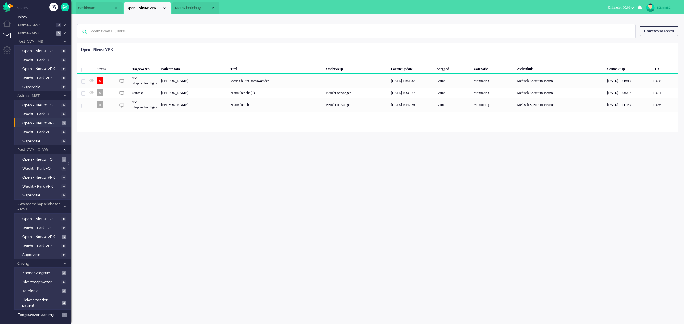
click at [194, 8] on span "Nieuw bericht (3)" at bounding box center [193, 8] width 36 height 5
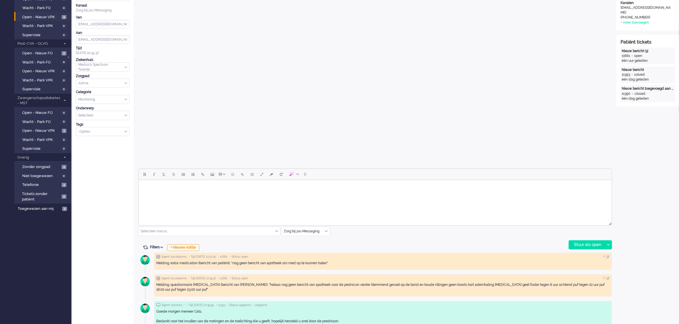
scroll to position [107, 0]
click at [324, 231] on input "text" at bounding box center [306, 231] width 48 height 9
click at [305, 247] on span "uitgaand telefoon" at bounding box center [298, 247] width 28 height 5
click at [585, 243] on div "Stuur als open" at bounding box center [587, 244] width 36 height 9
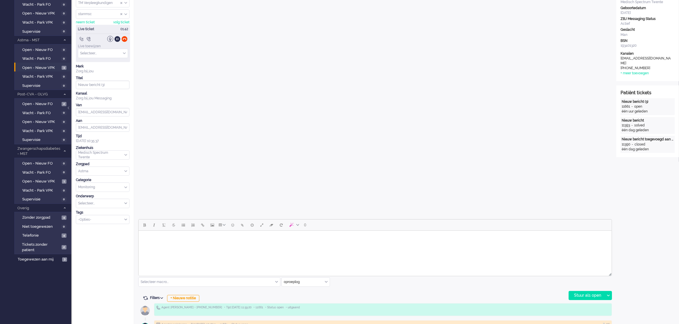
scroll to position [0, 0]
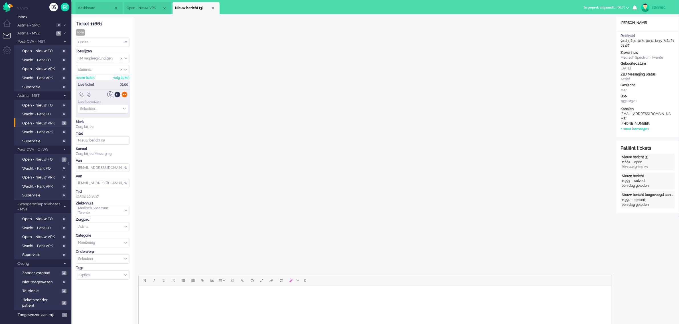
click at [124, 95] on div at bounding box center [124, 95] width 6 height 6
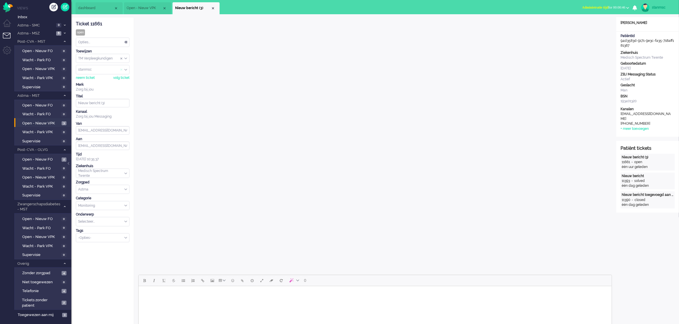
click at [121, 71] on span "Assign User" at bounding box center [121, 70] width 2 height 4
click at [96, 71] on input "Assign User" at bounding box center [102, 69] width 53 height 9
type input "mli"
click at [86, 76] on li "mlie" at bounding box center [102, 78] width 53 height 8
click at [629, 7] on b "button" at bounding box center [627, 8] width 3 height 2
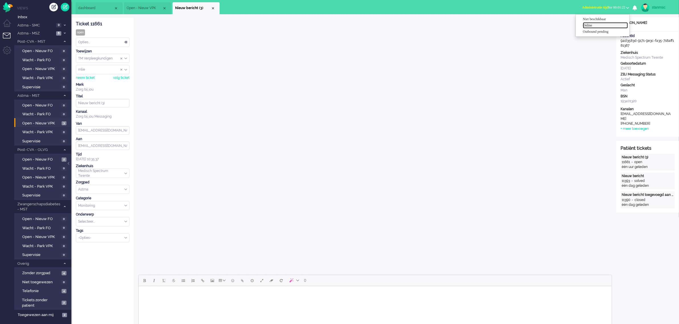
click at [596, 24] on label "Online" at bounding box center [605, 25] width 45 height 5
click at [213, 9] on div "Close tab" at bounding box center [213, 8] width 5 height 5
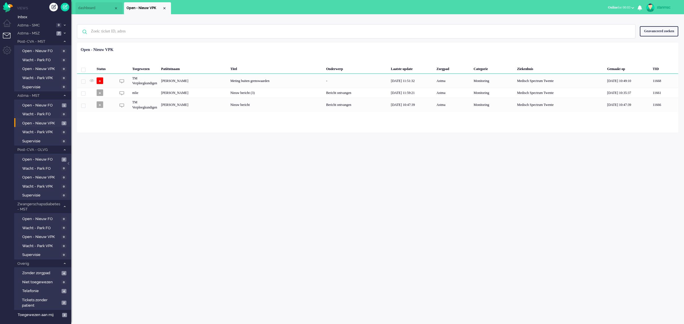
click at [101, 9] on span "dashboard" at bounding box center [96, 8] width 36 height 5
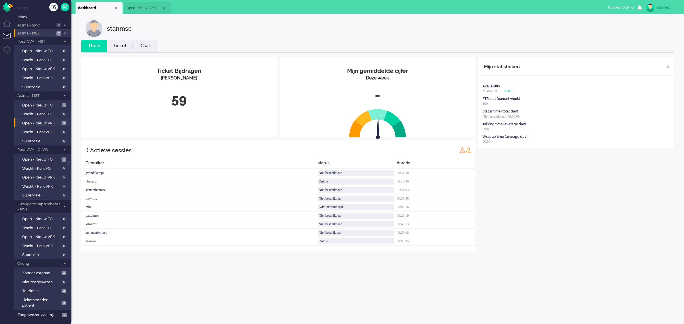
click at [41, 34] on span "Astma - MSZ" at bounding box center [36, 33] width 38 height 5
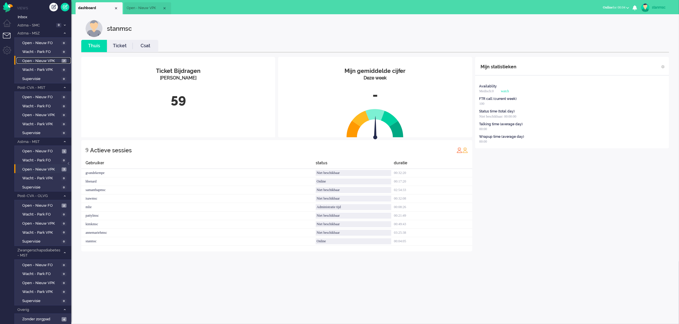
click at [40, 59] on span "Open - Nieuw VPK" at bounding box center [41, 60] width 38 height 5
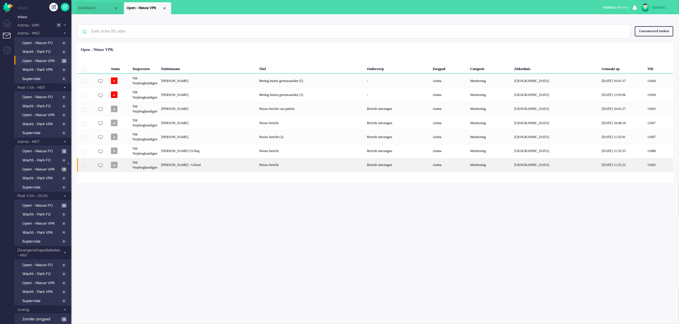
click at [204, 166] on div "[PERSON_NAME] - Geloof" at bounding box center [208, 165] width 98 height 14
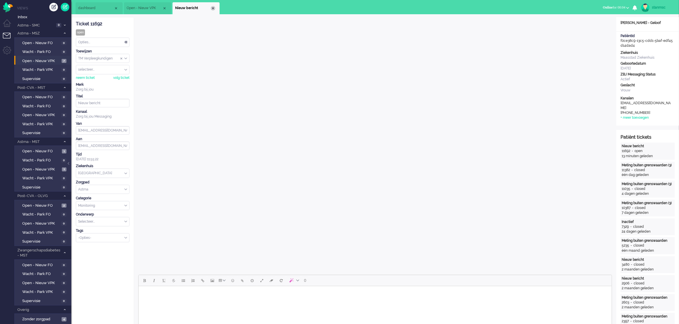
click at [212, 9] on div "Close tab" at bounding box center [213, 8] width 5 height 5
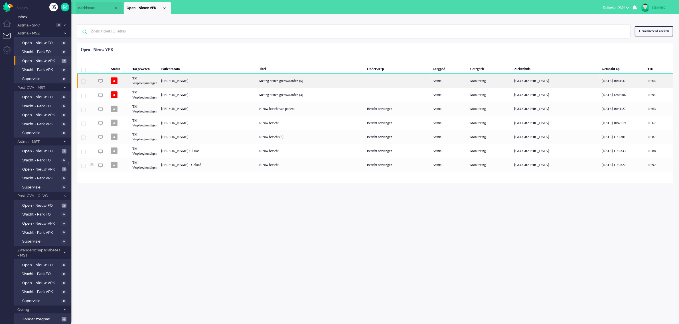
click at [198, 84] on div "[PERSON_NAME]" at bounding box center [208, 81] width 98 height 14
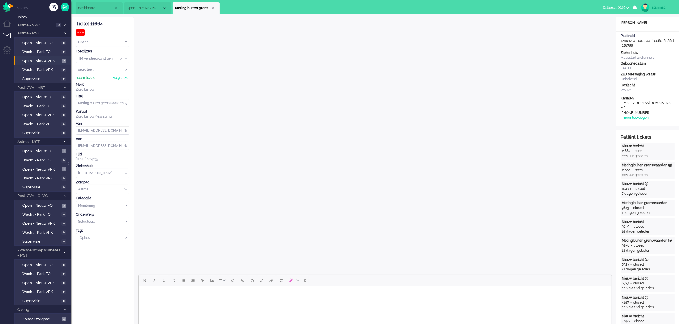
click at [80, 78] on div "neem ticket" at bounding box center [85, 78] width 19 height 5
click at [91, 44] on div "Opties..." at bounding box center [102, 42] width 53 height 9
click at [91, 82] on span "Opgelost" at bounding box center [86, 82] width 14 height 5
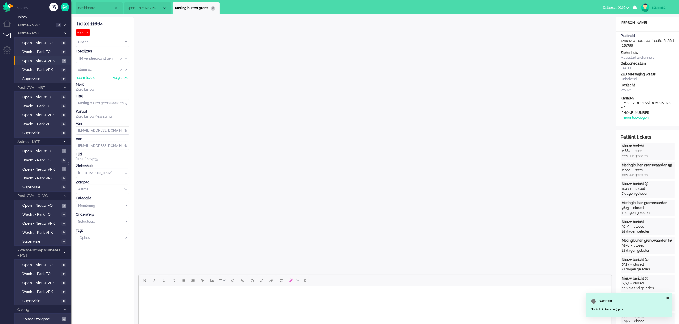
click at [212, 8] on div "Close tab" at bounding box center [213, 8] width 5 height 5
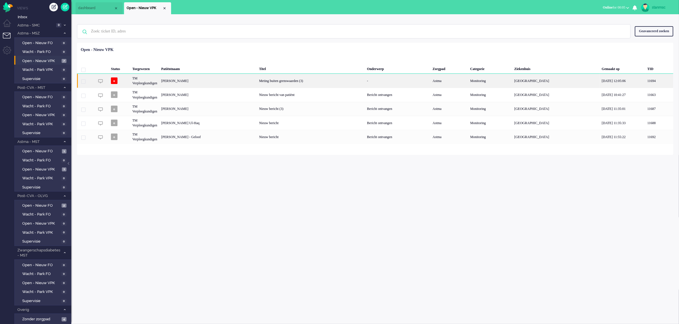
click at [204, 81] on div "[PERSON_NAME]" at bounding box center [208, 81] width 98 height 14
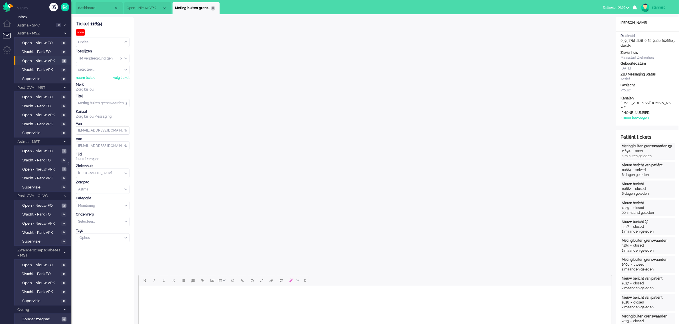
click at [212, 7] on div "Close tab" at bounding box center [213, 8] width 5 height 5
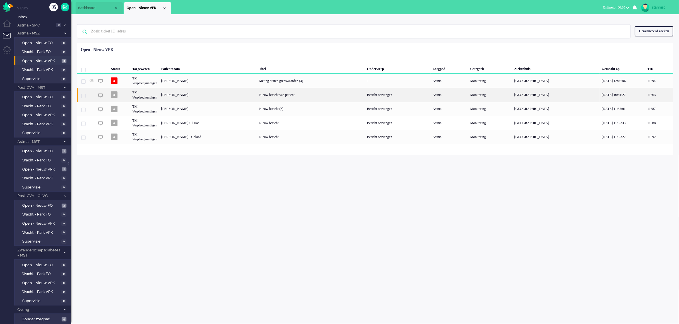
click at [204, 94] on div "[PERSON_NAME]" at bounding box center [208, 95] width 98 height 14
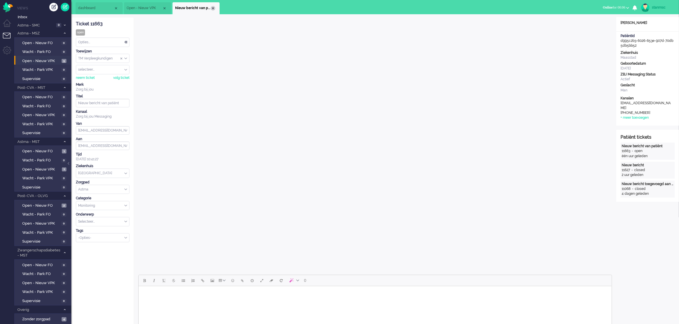
click at [212, 8] on div "Close tab" at bounding box center [213, 8] width 5 height 5
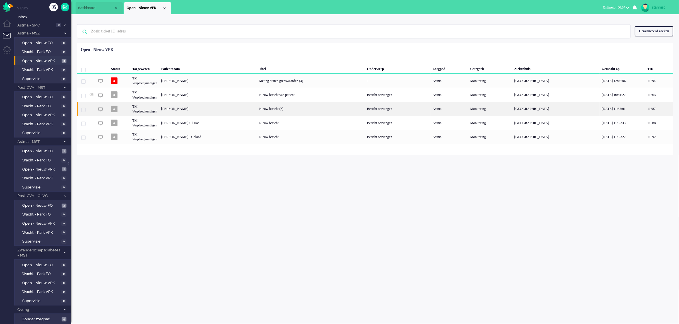
click at [180, 108] on div "[PERSON_NAME]" at bounding box center [208, 109] width 98 height 14
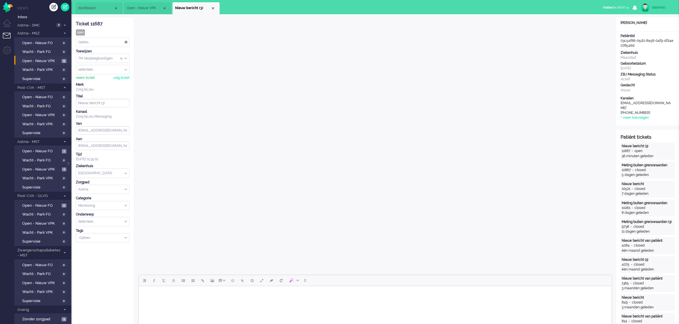
click at [85, 80] on div "neem ticket" at bounding box center [85, 78] width 19 height 5
click at [101, 41] on div "Opties..." at bounding box center [102, 42] width 53 height 9
click at [99, 80] on li "Opgelost" at bounding box center [102, 83] width 53 height 8
click at [212, 8] on div "Close tab" at bounding box center [213, 8] width 5 height 5
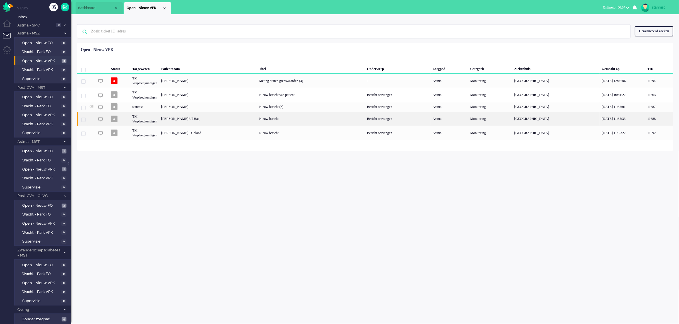
click at [188, 120] on div "[PERSON_NAME] Ul-Haq" at bounding box center [208, 119] width 98 height 14
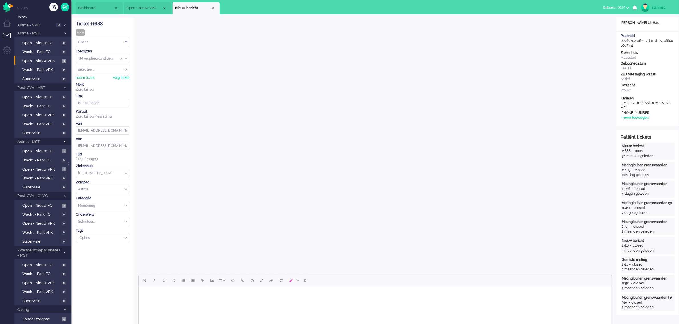
click at [88, 77] on div "neem ticket" at bounding box center [85, 78] width 19 height 5
click at [85, 40] on div "Opties..." at bounding box center [102, 42] width 53 height 9
click at [89, 83] on span "Opgelost" at bounding box center [86, 82] width 14 height 5
click at [213, 8] on div "Close tab" at bounding box center [213, 8] width 5 height 5
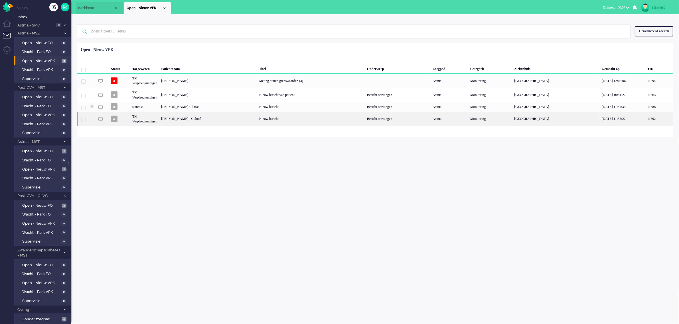
click at [156, 119] on div "TM Verpleegkundigen" at bounding box center [144, 119] width 29 height 14
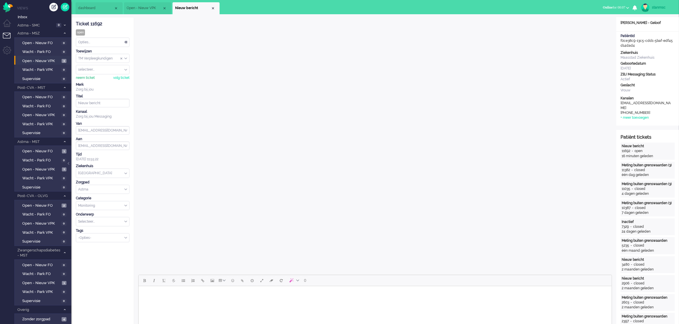
click at [88, 79] on div "neem ticket" at bounding box center [85, 78] width 19 height 5
click at [86, 40] on div "Opties..." at bounding box center [102, 42] width 53 height 9
click at [88, 81] on span "Opgelost" at bounding box center [86, 82] width 14 height 5
click at [213, 6] on div "Close tab" at bounding box center [213, 8] width 5 height 5
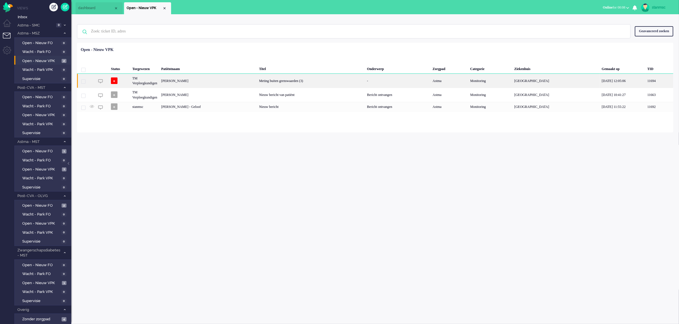
click at [202, 83] on div "[PERSON_NAME]" at bounding box center [208, 81] width 98 height 14
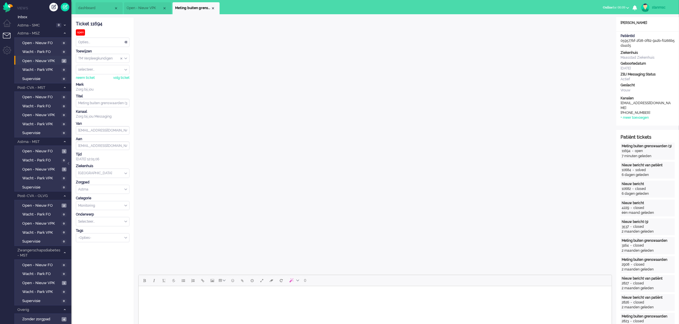
click at [139, 7] on span "Open - Nieuw VPK" at bounding box center [145, 8] width 36 height 5
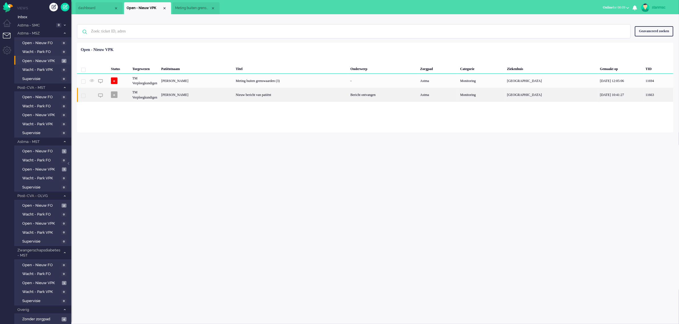
click at [205, 95] on div "[PERSON_NAME]" at bounding box center [196, 95] width 74 height 14
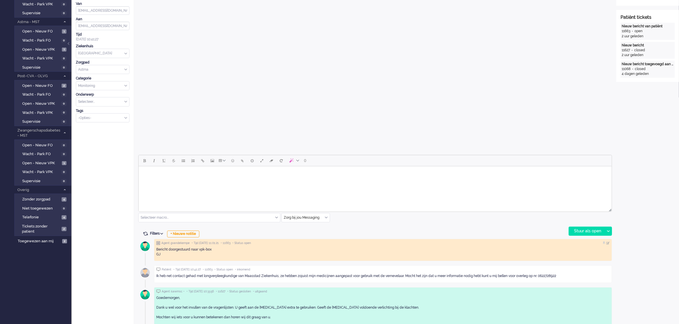
scroll to position [214, 0]
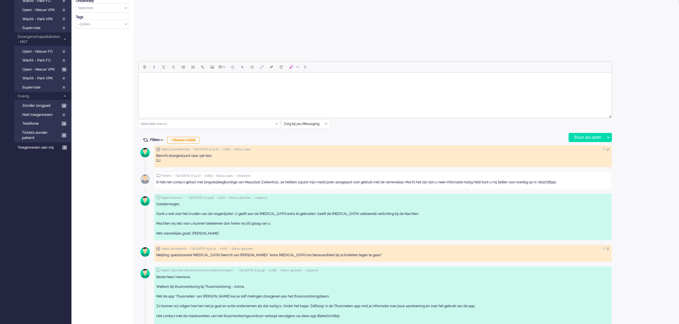
click at [190, 81] on body "Rich Text Area. Press ALT-0 for help." at bounding box center [375, 80] width 468 height 10
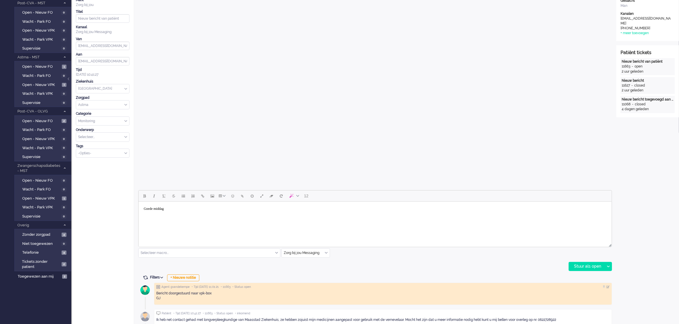
scroll to position [107, 0]
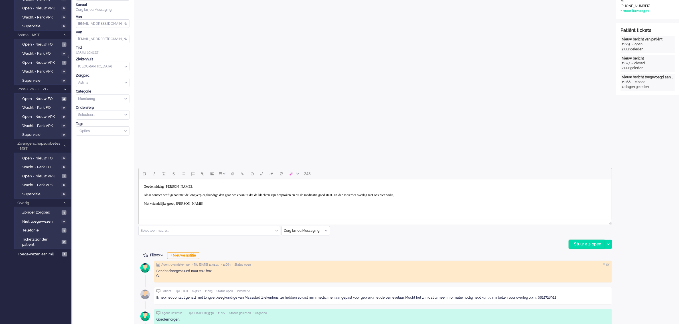
click at [586, 242] on div "Stuur als open" at bounding box center [587, 244] width 36 height 9
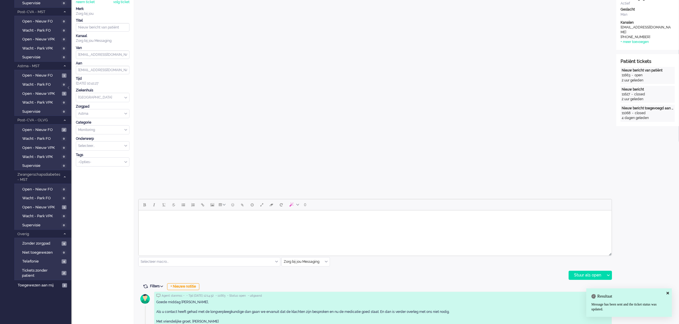
scroll to position [0, 0]
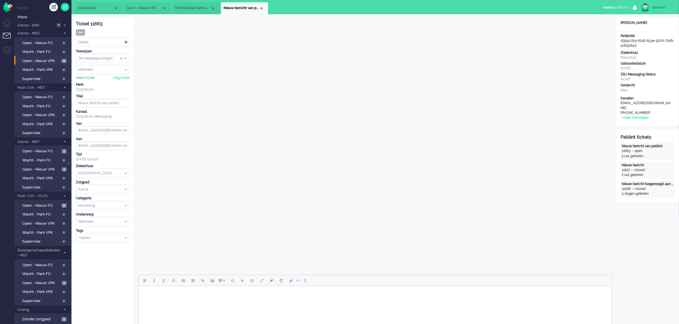
click at [89, 78] on div "neem ticket" at bounding box center [85, 78] width 19 height 5
click at [92, 43] on div "Opties..." at bounding box center [102, 42] width 53 height 9
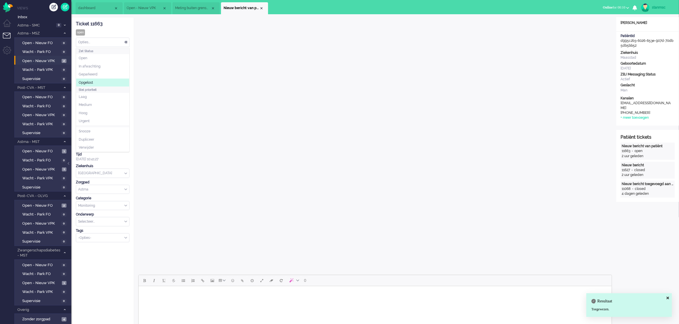
click at [92, 80] on span "Opgelost" at bounding box center [86, 82] width 14 height 5
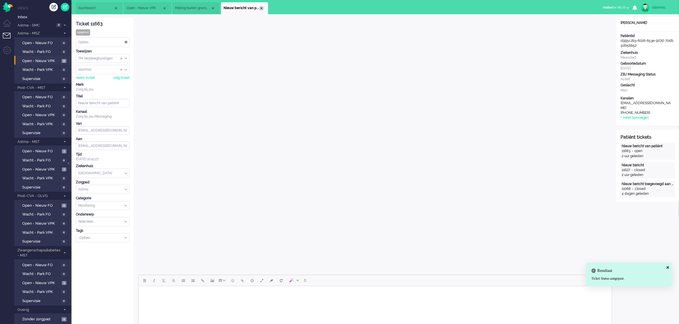
click at [262, 7] on div "Close tab" at bounding box center [261, 8] width 5 height 5
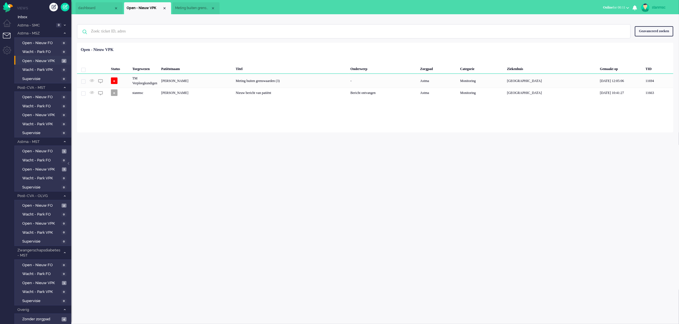
click at [199, 6] on span "Meting buiten grenswaarden (3)" at bounding box center [193, 8] width 36 height 5
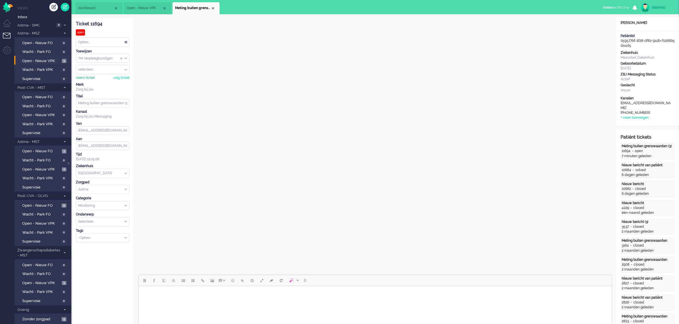
click at [91, 77] on div "neem ticket" at bounding box center [85, 78] width 19 height 5
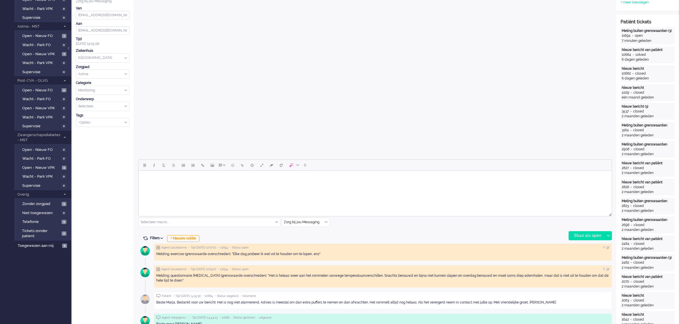
scroll to position [178, 0]
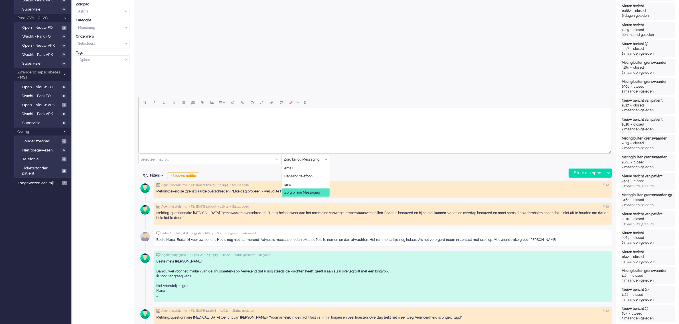
click at [313, 157] on input "text" at bounding box center [306, 159] width 48 height 9
click at [306, 177] on span "uitgaand telefoon" at bounding box center [298, 176] width 28 height 5
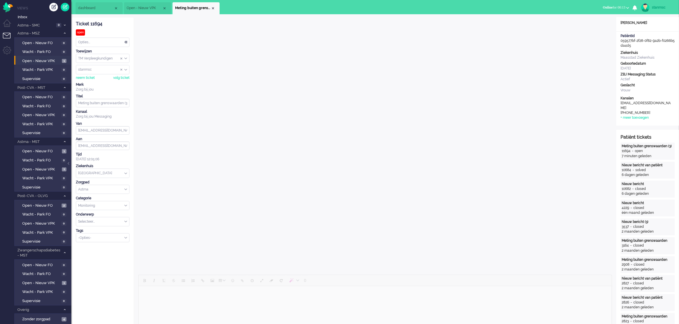
scroll to position [71, 0]
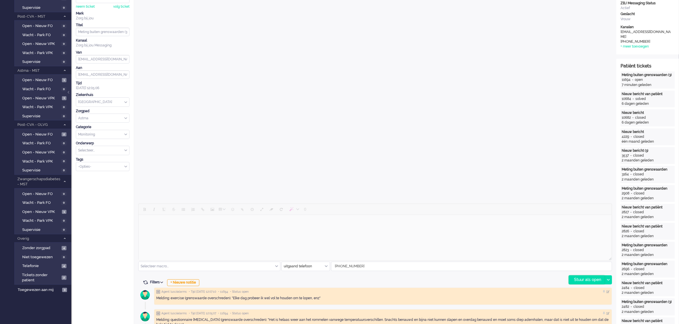
click at [580, 278] on div "Stuur als open" at bounding box center [587, 280] width 36 height 9
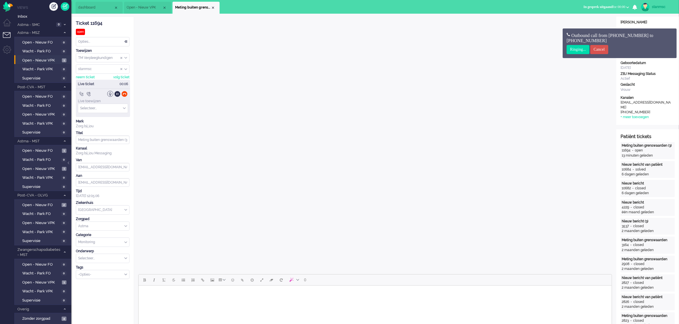
scroll to position [0, 0]
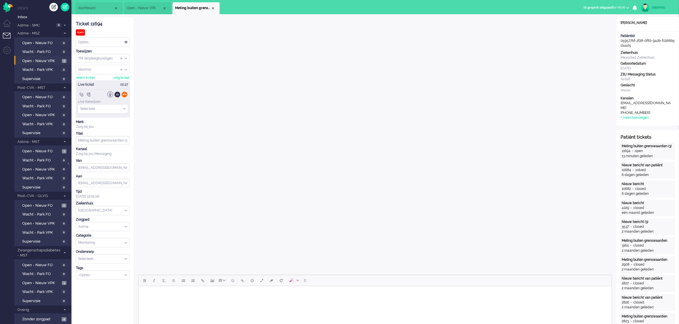
click at [124, 95] on div at bounding box center [124, 95] width 6 height 6
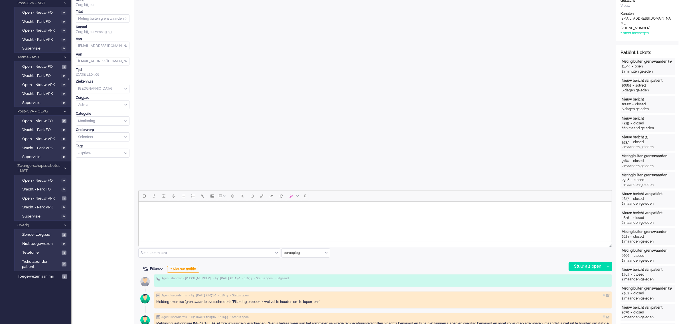
scroll to position [178, 0]
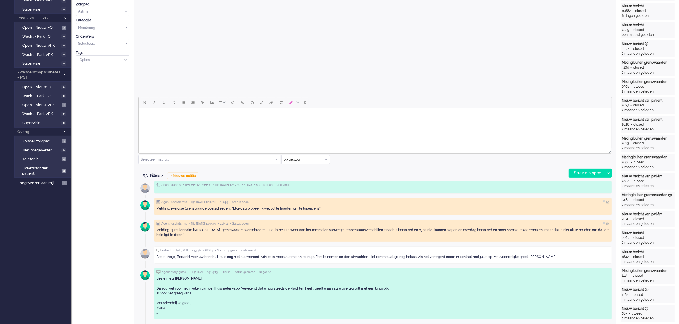
click at [213, 122] on html at bounding box center [374, 115] width 473 height 15
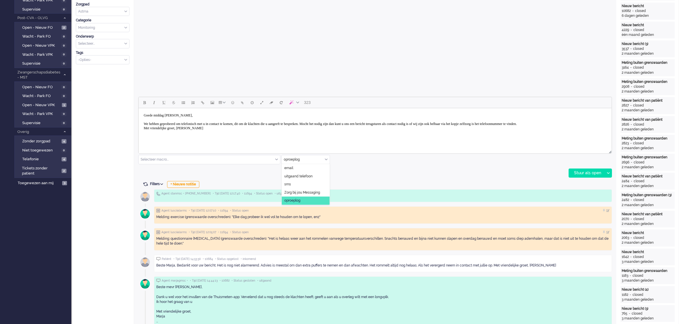
click at [326, 160] on div "oproeplog" at bounding box center [306, 159] width 48 height 9
click at [303, 191] on span "Zorg bij jou Messaging" at bounding box center [302, 192] width 36 height 5
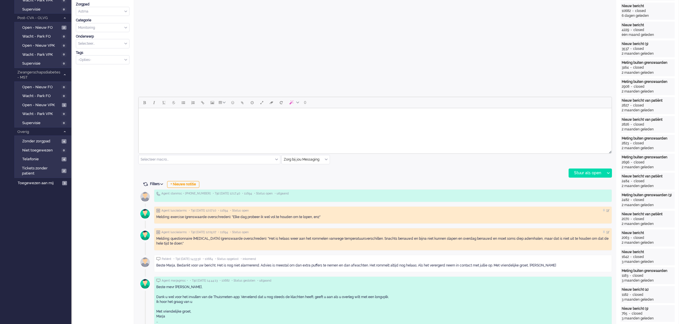
click at [224, 119] on body "Rich Text Area. Press ALT-0 for help." at bounding box center [375, 116] width 468 height 10
click at [310, 159] on input "text" at bounding box center [306, 159] width 48 height 9
click at [300, 199] on span "oproeplog" at bounding box center [292, 201] width 16 height 5
click at [326, 159] on div "oproeplog" at bounding box center [306, 159] width 48 height 9
click at [301, 176] on span "uitgaand telefoon" at bounding box center [298, 176] width 28 height 5
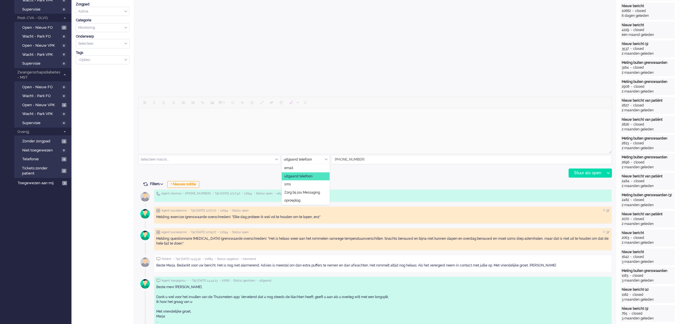
click at [326, 158] on div "uitgaand telefoon" at bounding box center [306, 159] width 48 height 9
click at [301, 192] on span "Zorg bij jou Messaging" at bounding box center [302, 192] width 36 height 5
click at [203, 120] on body "Rich Text Area. Press ALT-0 for help." at bounding box center [375, 116] width 468 height 10
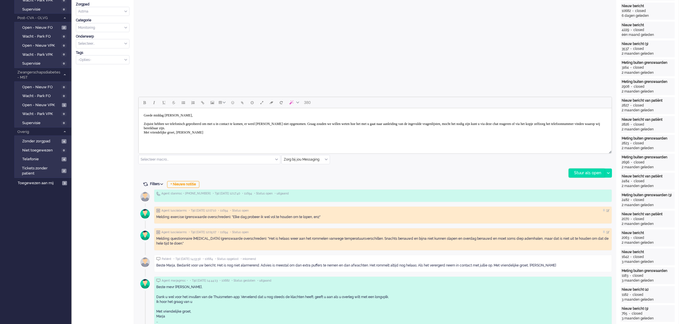
click at [584, 173] on div "Stuur als open" at bounding box center [587, 173] width 36 height 9
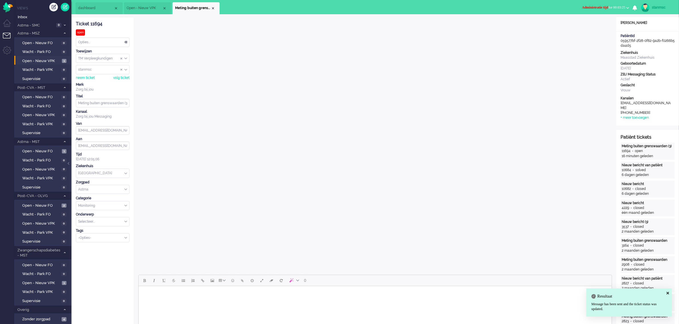
click at [622, 4] on button "Administratie tijd for 00:03:25" at bounding box center [605, 7] width 54 height 8
click at [598, 24] on label "Online" at bounding box center [605, 25] width 45 height 5
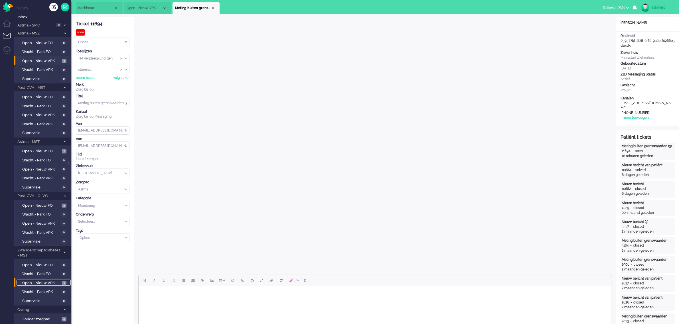
click at [46, 281] on span "Open - Nieuw VPK" at bounding box center [41, 283] width 38 height 5
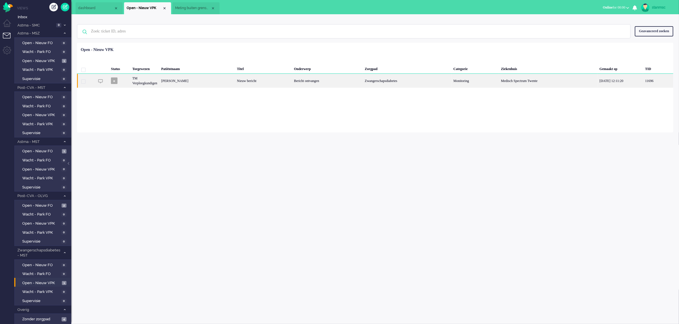
click at [230, 80] on div "[PERSON_NAME]" at bounding box center [197, 81] width 76 height 14
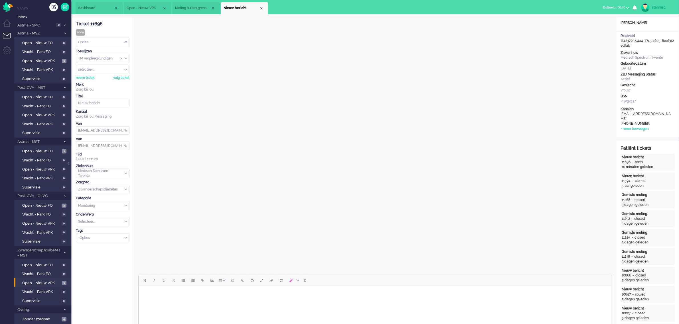
click at [202, 6] on span "Meting buiten grenswaarden (3)" at bounding box center [193, 8] width 36 height 5
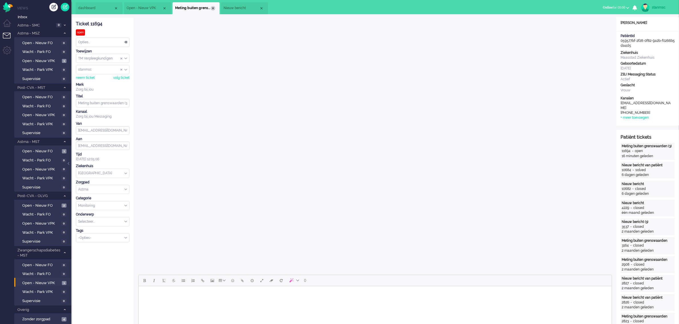
click at [214, 7] on div "Close tab" at bounding box center [213, 8] width 5 height 5
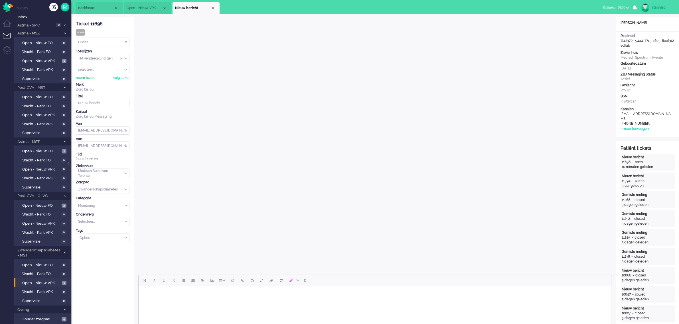
click at [89, 76] on div "neem ticket" at bounding box center [85, 78] width 19 height 5
click at [90, 41] on div "Opties..." at bounding box center [102, 42] width 53 height 9
click at [95, 82] on li "Opgelost" at bounding box center [102, 83] width 53 height 8
click at [211, 9] on div "Close tab" at bounding box center [213, 8] width 5 height 5
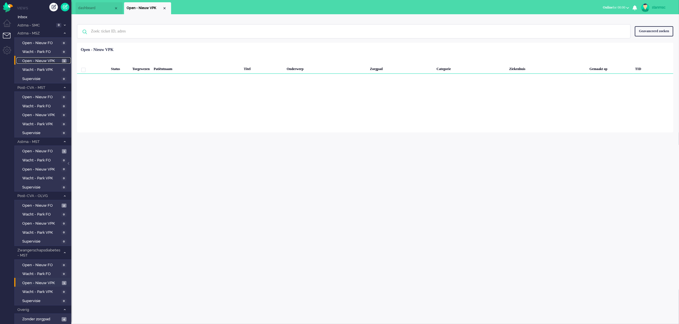
click at [43, 58] on span "Open - Nieuw VPK" at bounding box center [41, 60] width 38 height 5
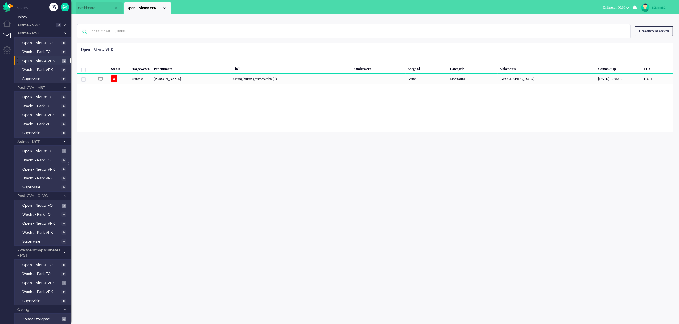
click at [93, 7] on span "dashboard" at bounding box center [96, 8] width 36 height 5
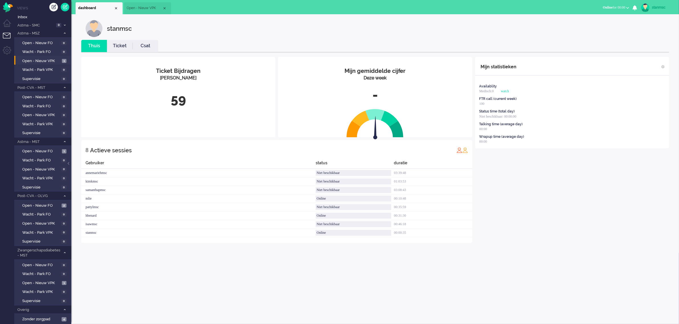
click at [121, 47] on link "Ticket" at bounding box center [120, 46] width 26 height 7
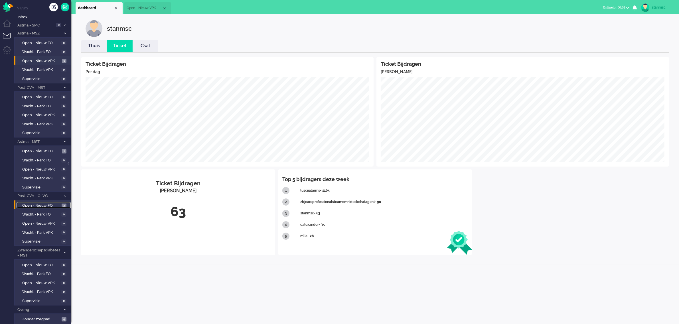
click at [40, 203] on span "Open - Nieuw FO" at bounding box center [41, 205] width 38 height 5
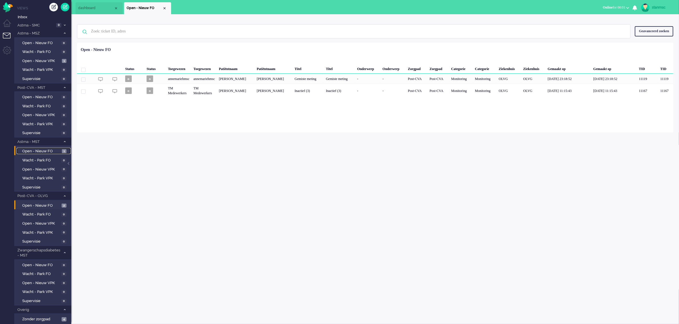
click at [39, 149] on span "Open - Nieuw FO" at bounding box center [41, 151] width 38 height 5
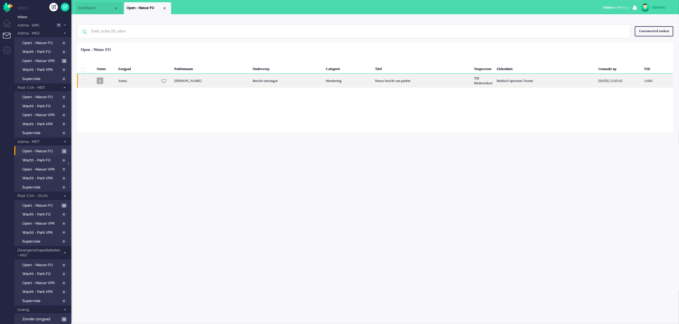
click at [216, 81] on div "[PERSON_NAME]" at bounding box center [211, 81] width 78 height 14
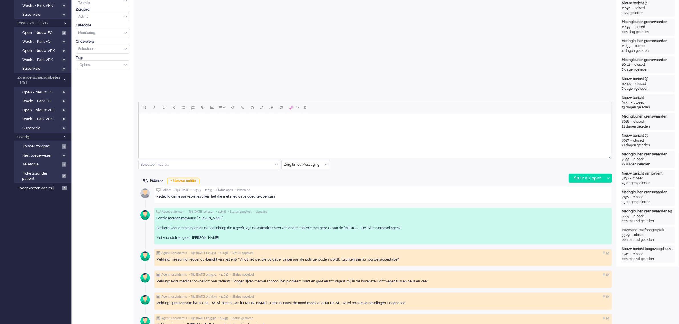
scroll to position [178, 0]
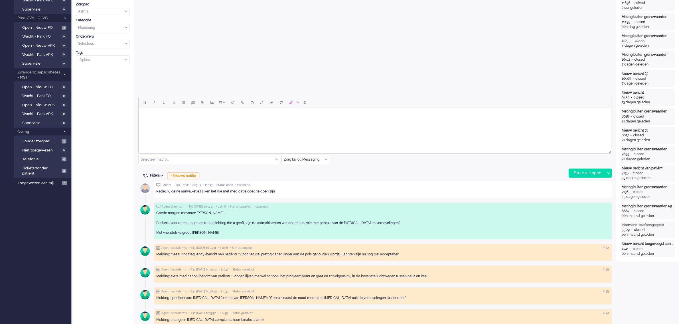
click at [213, 116] on body "Rich Text Area. Press ALT-0 for help." at bounding box center [375, 116] width 468 height 10
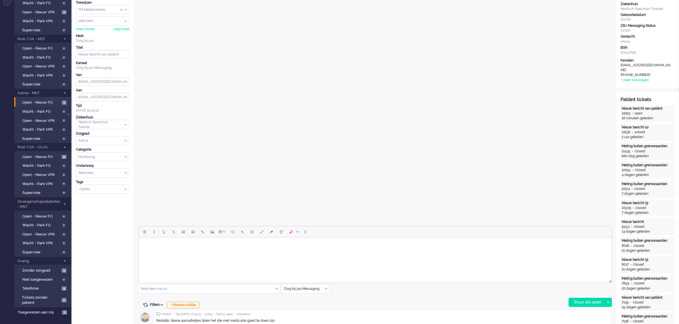
scroll to position [36, 0]
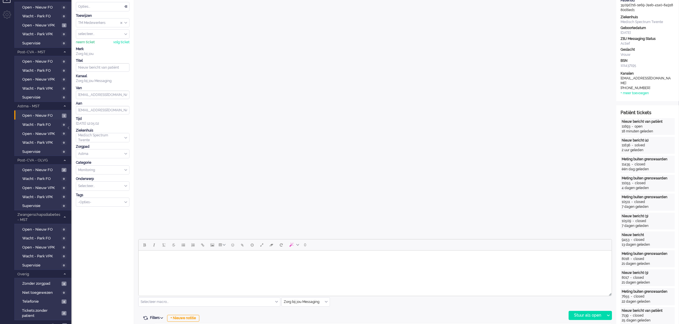
click at [92, 42] on div "neem ticket" at bounding box center [85, 42] width 19 height 5
click at [176, 260] on body "Rich Text Area. Press ALT-0 for help." at bounding box center [375, 258] width 468 height 10
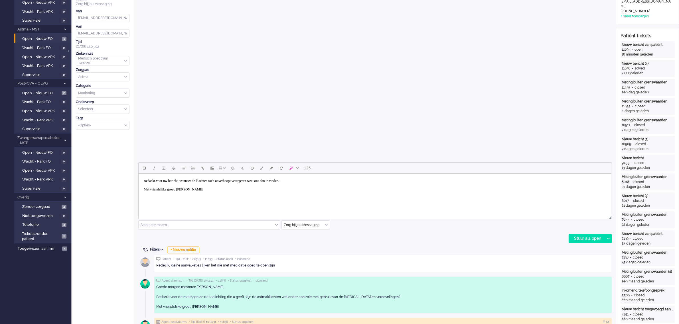
scroll to position [143, 0]
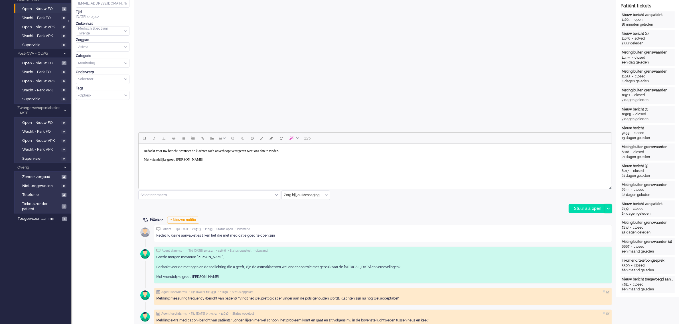
click at [608, 208] on icon at bounding box center [608, 209] width 3 height 2
click at [597, 233] on div "Stuur als opgelost" at bounding box center [592, 235] width 47 height 6
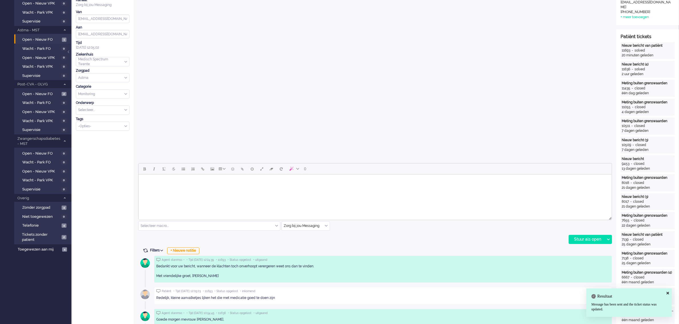
scroll to position [0, 0]
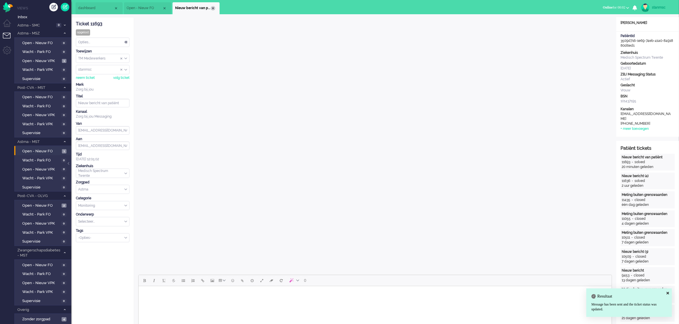
click at [213, 9] on div "Close tab" at bounding box center [213, 8] width 5 height 5
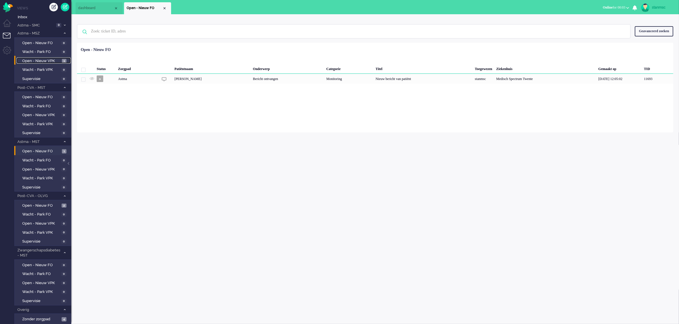
click at [43, 61] on span "Open - Nieuw VPK" at bounding box center [41, 60] width 38 height 5
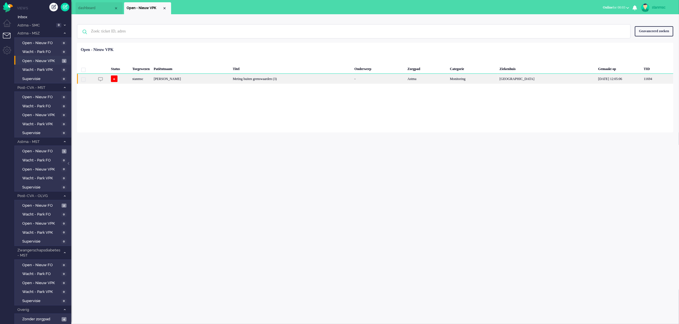
click at [225, 79] on div "[PERSON_NAME]" at bounding box center [191, 79] width 79 height 10
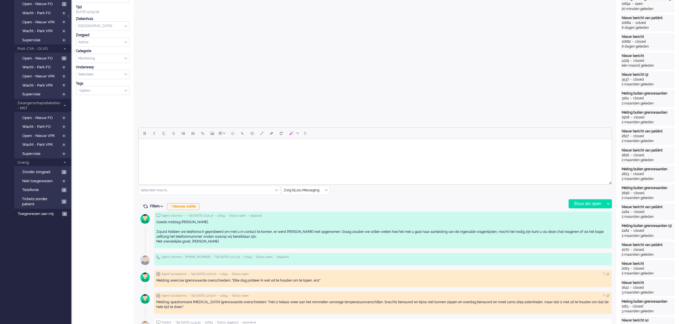
scroll to position [178, 0]
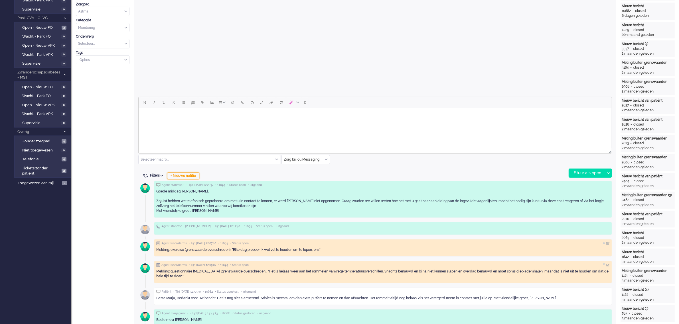
click at [182, 175] on div "+ Nieuwe notitie" at bounding box center [183, 176] width 32 height 7
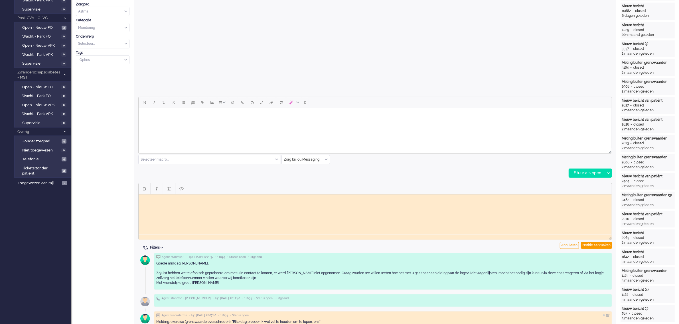
scroll to position [0, 0]
click at [179, 203] on html at bounding box center [374, 198] width 473 height 9
click at [587, 244] on div "Notitie aanmaken" at bounding box center [596, 245] width 31 height 7
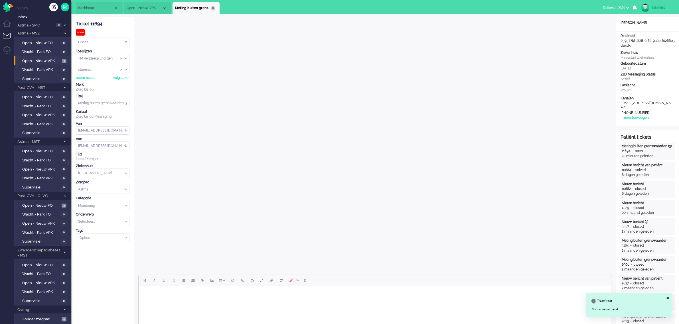
click at [212, 8] on div "Close tab" at bounding box center [213, 8] width 5 height 5
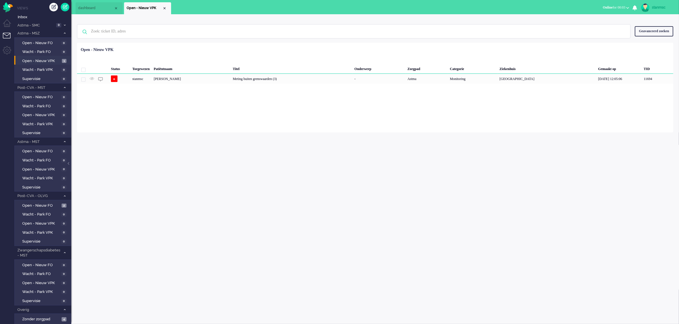
click at [100, 9] on span "dashboard" at bounding box center [96, 8] width 36 height 5
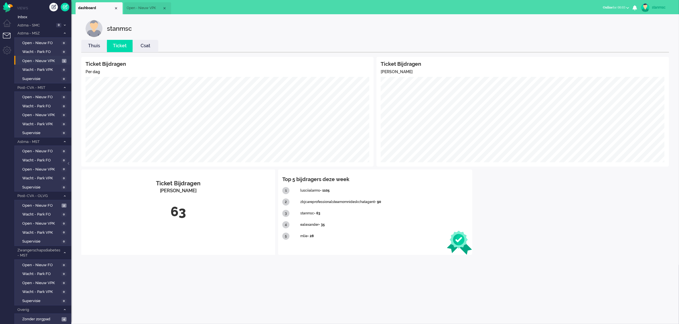
click at [149, 7] on span "Open - Nieuw VPK" at bounding box center [145, 8] width 36 height 5
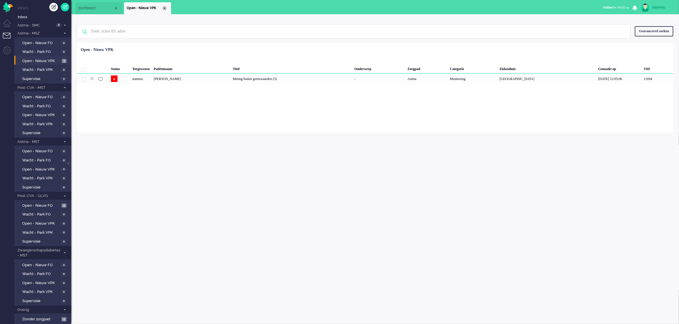
click at [164, 9] on div "Close tab" at bounding box center [164, 8] width 5 height 5
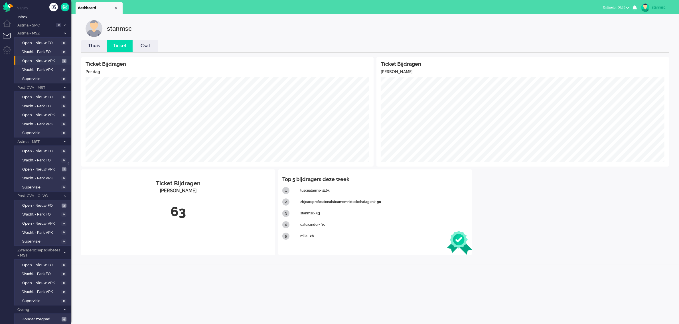
click at [95, 45] on link "Thuis" at bounding box center [94, 46] width 26 height 7
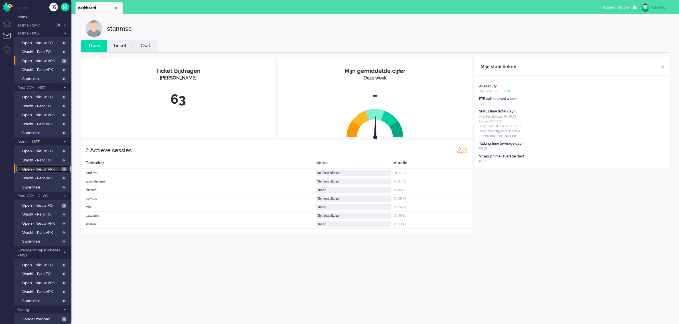
click at [41, 168] on span "Open - Nieuw VPK" at bounding box center [41, 169] width 38 height 5
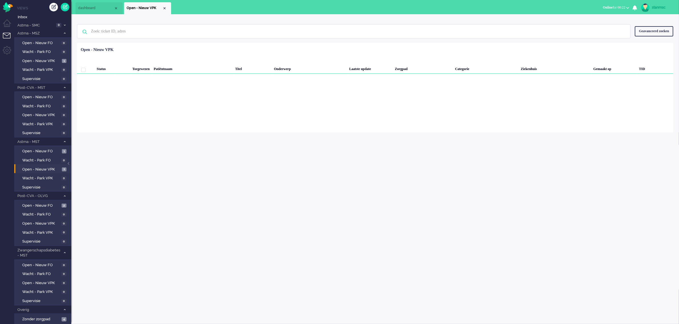
click at [611, 7] on span "Online for 00:22" at bounding box center [614, 7] width 23 height 4
click at [602, 19] on label "Niet beschikbaar" at bounding box center [605, 19] width 45 height 5
